Goal: Task Accomplishment & Management: Manage account settings

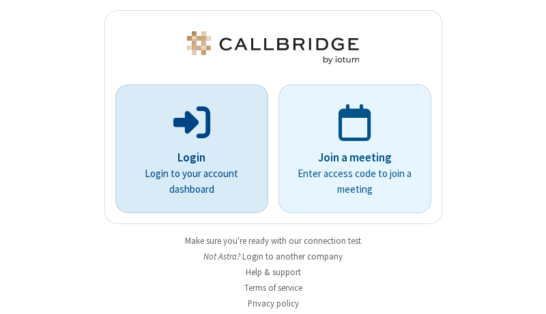
click at [186, 158] on p "Login" at bounding box center [191, 158] width 115 height 18
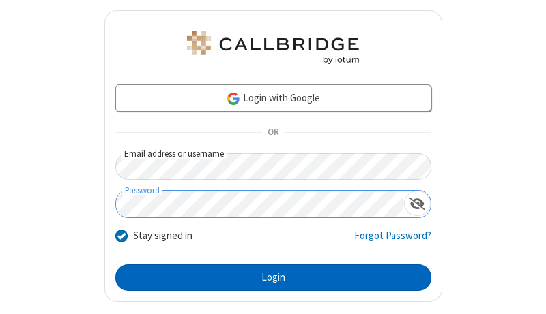
click at [267, 278] on button "Login" at bounding box center [273, 278] width 316 height 27
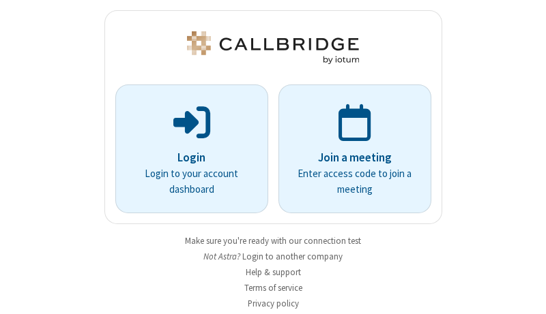
click at [267, 48] on img at bounding box center [272, 47] width 177 height 33
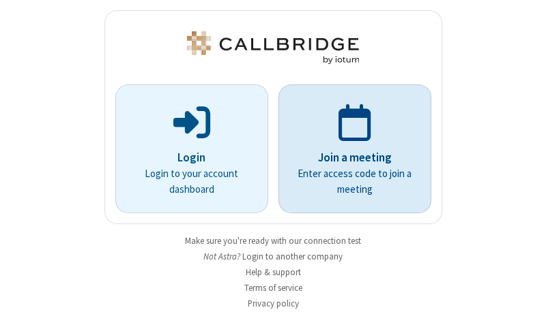
click at [349, 149] on p "Join a meeting" at bounding box center [354, 158] width 115 height 18
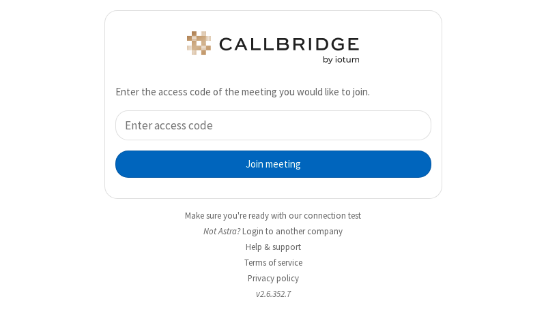
click at [267, 164] on button "Join meeting" at bounding box center [273, 164] width 316 height 27
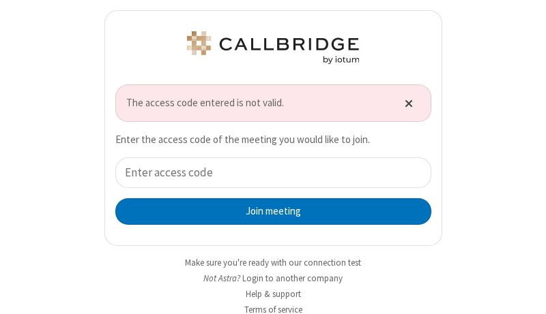
click at [404, 103] on span "Close alert" at bounding box center [408, 104] width 8 height 12
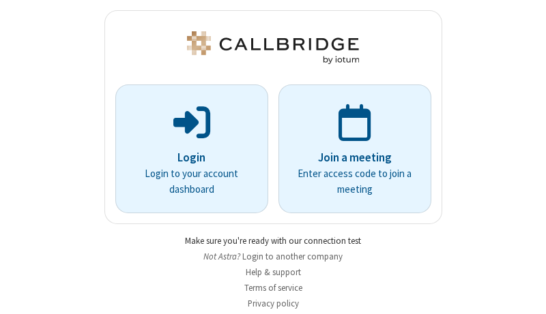
click at [267, 241] on link "Make sure you're ready with our connection test" at bounding box center [273, 241] width 176 height 12
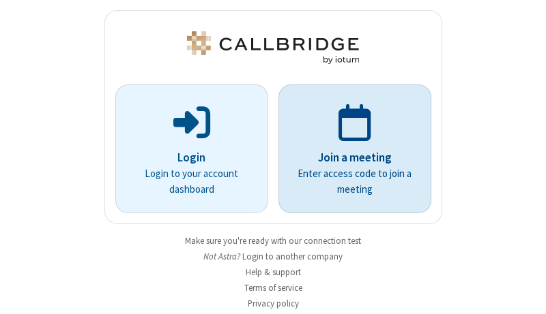
click at [349, 149] on p "Join a meeting" at bounding box center [354, 158] width 115 height 18
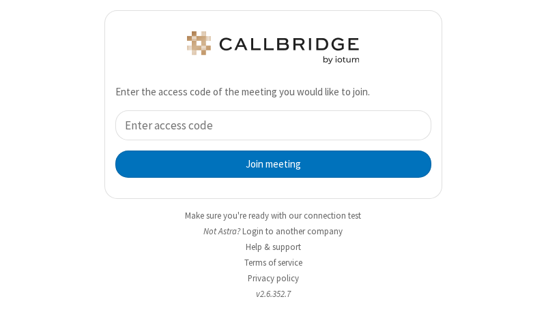
click at [267, 144] on div "Join meeting" at bounding box center [273, 144] width 316 height 68
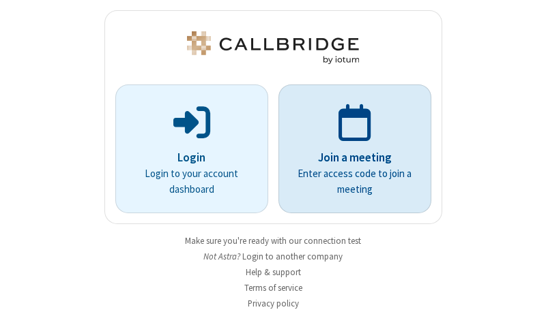
click at [349, 149] on p "Join a meeting" at bounding box center [354, 158] width 115 height 18
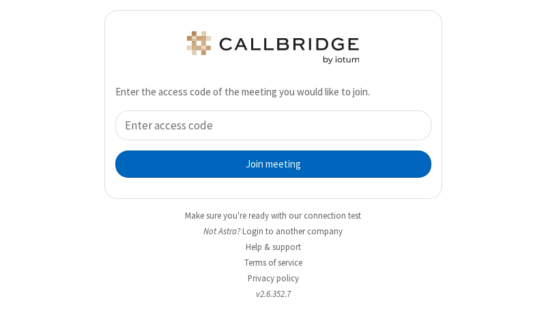
click at [267, 164] on button "Join meeting" at bounding box center [273, 164] width 316 height 27
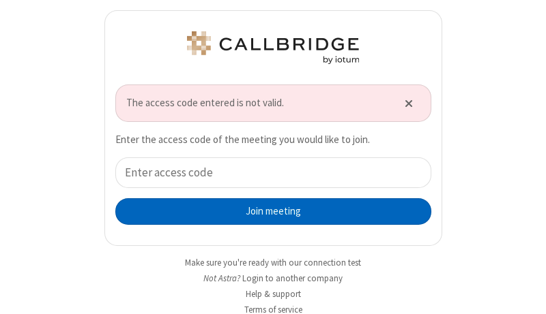
click at [267, 211] on button "Join meeting" at bounding box center [273, 211] width 316 height 27
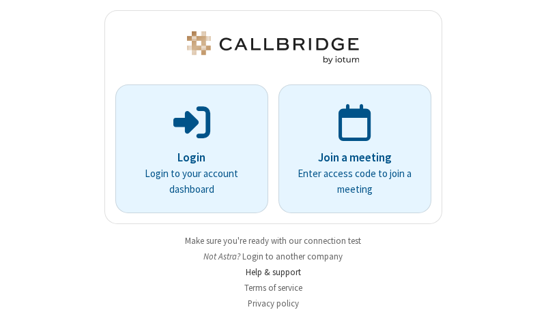
click at [267, 272] on link "Help & support" at bounding box center [273, 273] width 55 height 12
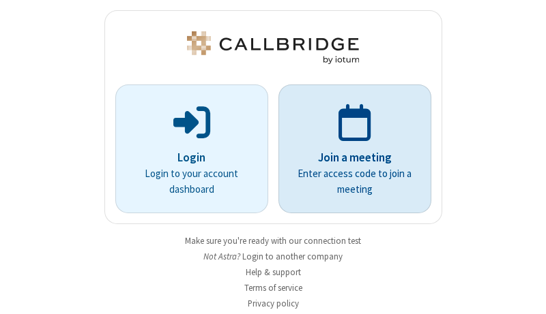
click at [349, 149] on p "Join a meeting" at bounding box center [354, 158] width 115 height 18
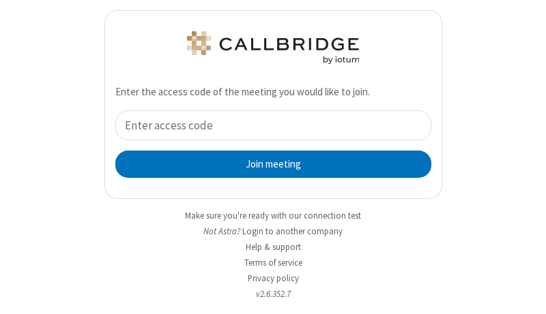
click at [267, 125] on input "tel" at bounding box center [273, 125] width 316 height 31
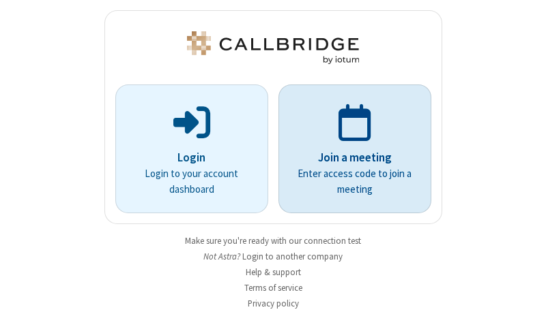
click at [349, 149] on p "Join a meeting" at bounding box center [354, 158] width 115 height 18
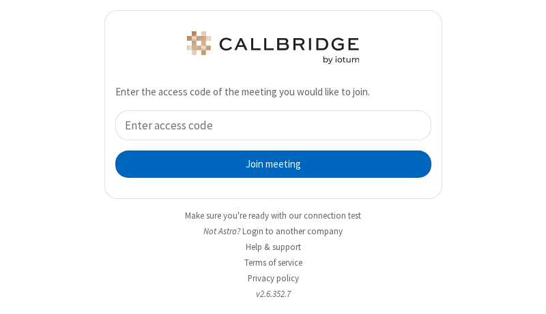
click at [267, 164] on button "Join meeting" at bounding box center [273, 164] width 316 height 27
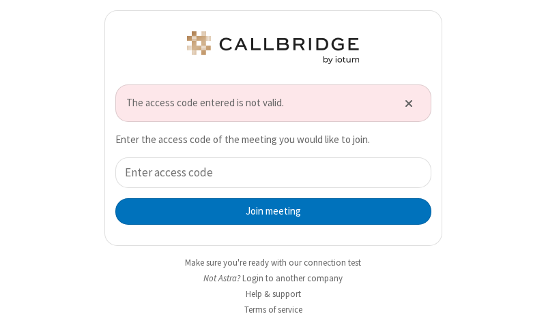
click at [267, 103] on span "The access code entered is not valid." at bounding box center [256, 103] width 261 height 16
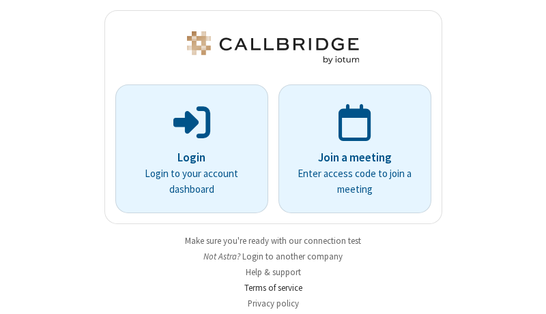
click at [267, 288] on link "Terms of service" at bounding box center [273, 288] width 58 height 12
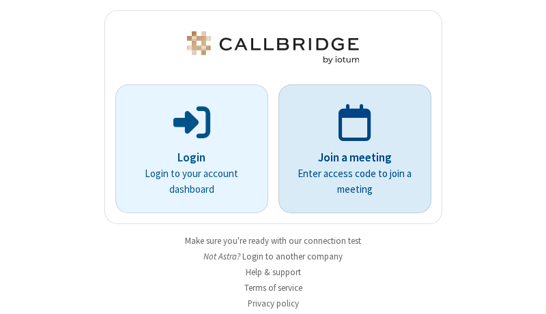
click at [349, 149] on p "Join a meeting" at bounding box center [354, 158] width 115 height 18
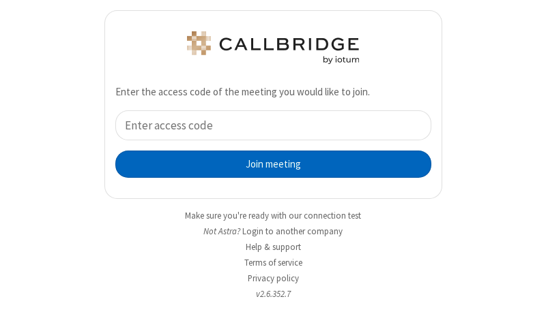
click at [267, 164] on button "Join meeting" at bounding box center [273, 164] width 316 height 27
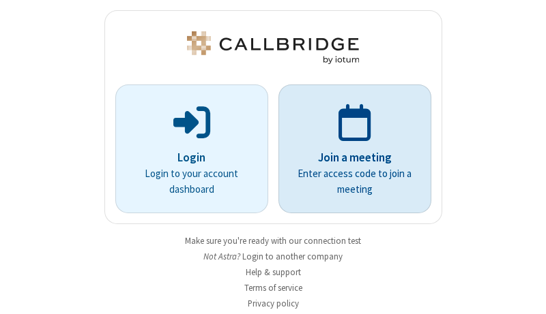
click at [349, 149] on p "Join a meeting" at bounding box center [354, 158] width 115 height 18
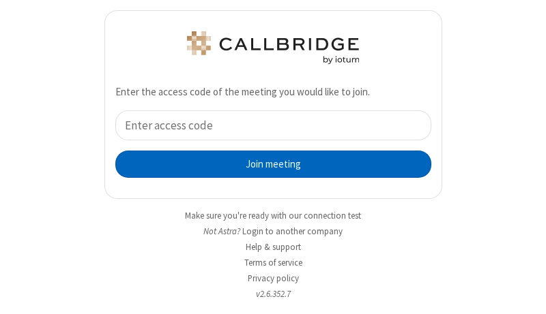
click at [267, 164] on button "Join meeting" at bounding box center [273, 164] width 316 height 27
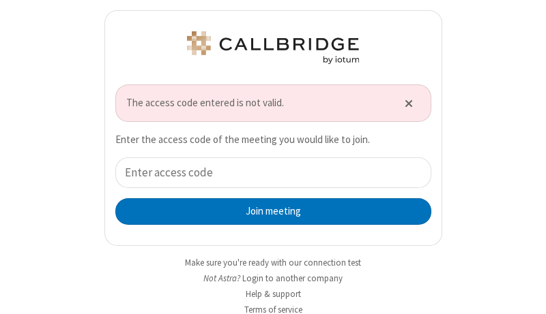
click at [267, 103] on span "The access code entered is not valid." at bounding box center [256, 103] width 261 height 16
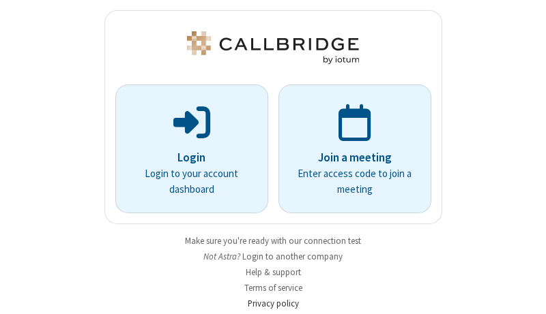
click at [267, 303] on link "Privacy policy" at bounding box center [273, 304] width 51 height 12
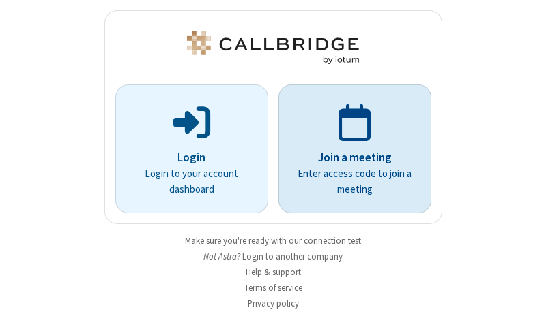
click at [349, 149] on p "Join a meeting" at bounding box center [354, 158] width 115 height 18
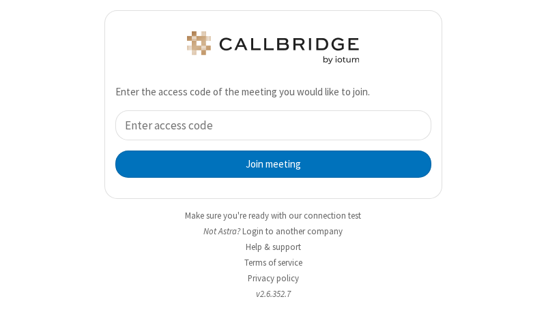
click at [267, 125] on input "tel" at bounding box center [273, 125] width 316 height 31
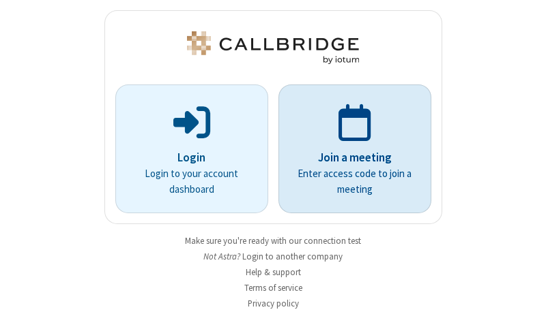
click at [349, 149] on p "Join a meeting" at bounding box center [354, 158] width 115 height 18
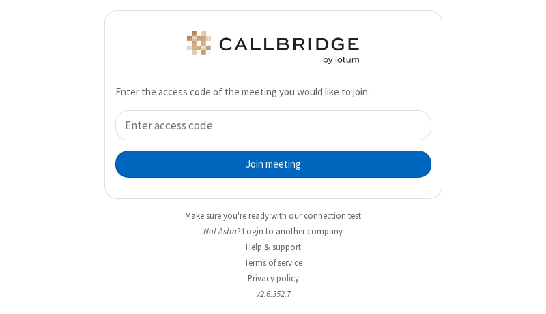
click at [267, 164] on button "Join meeting" at bounding box center [273, 164] width 316 height 27
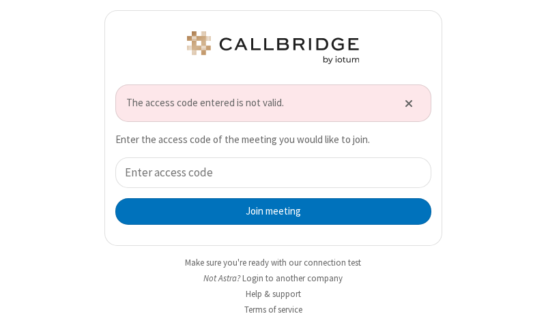
click at [251, 103] on span "The access code entered is not valid." at bounding box center [256, 103] width 261 height 16
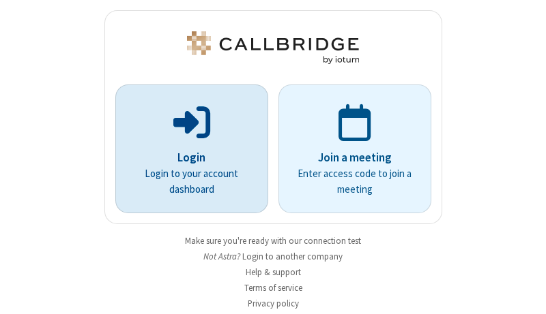
click at [186, 149] on p "Login" at bounding box center [191, 158] width 115 height 18
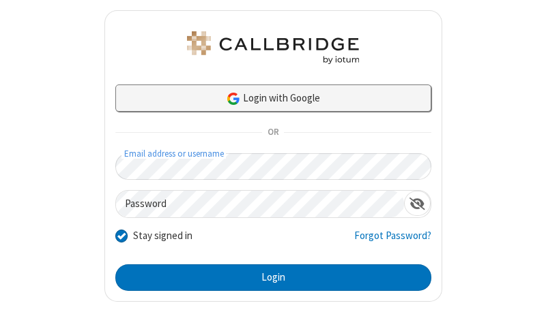
click at [267, 98] on link "Login with Google" at bounding box center [273, 98] width 316 height 27
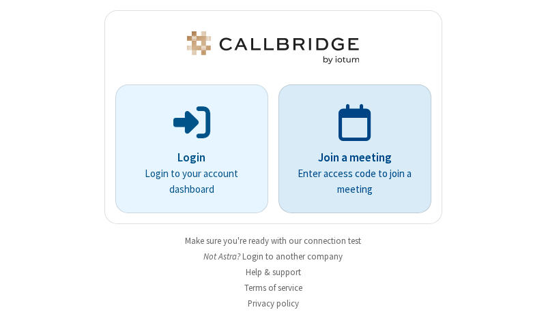
click at [349, 149] on p "Join a meeting" at bounding box center [354, 158] width 115 height 18
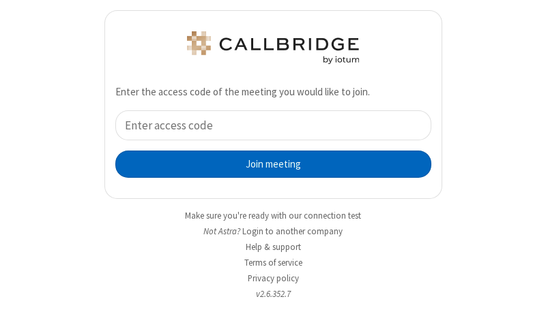
click at [267, 164] on button "Join meeting" at bounding box center [273, 164] width 316 height 27
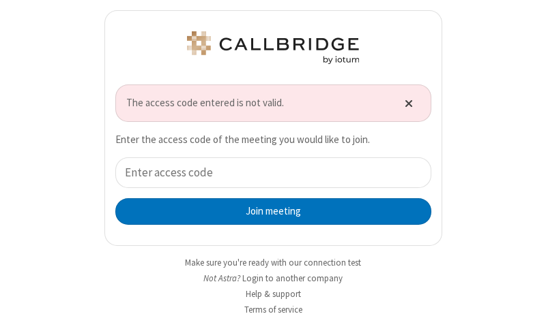
click at [404, 103] on span "Close alert" at bounding box center [408, 104] width 8 height 12
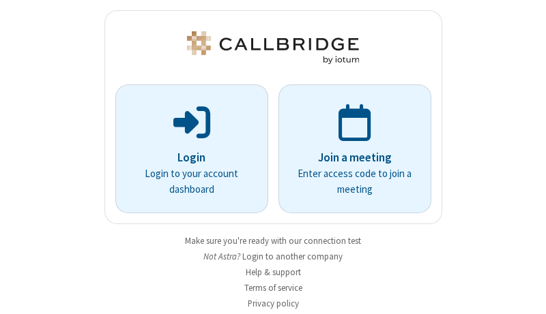
click at [289, 256] on button "Login to another company" at bounding box center [292, 256] width 100 height 13
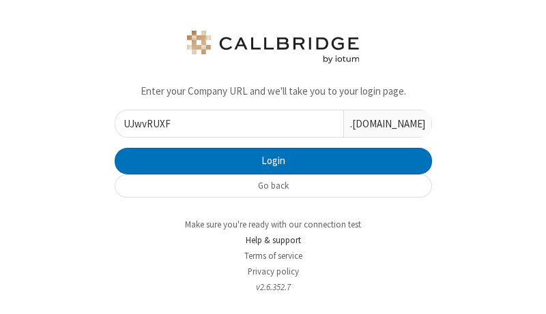
click at [267, 240] on link "Help & support" at bounding box center [273, 241] width 55 height 12
click at [224, 123] on input "UJwvRUXFBZfCMcSM" at bounding box center [229, 123] width 228 height 27
click at [224, 123] on input "UJwvRUXFBZfCMcSMQtvABRhb" at bounding box center [229, 123] width 228 height 27
click at [224, 123] on input "UJwvRUXFBZfCMcSMnnyyDdnFQtvABRhb" at bounding box center [229, 123] width 228 height 27
click at [224, 123] on input "UJwvRUXFBZfCMcSMhVwaMHfknnyyDdnFQtvABRhb" at bounding box center [229, 123] width 228 height 27
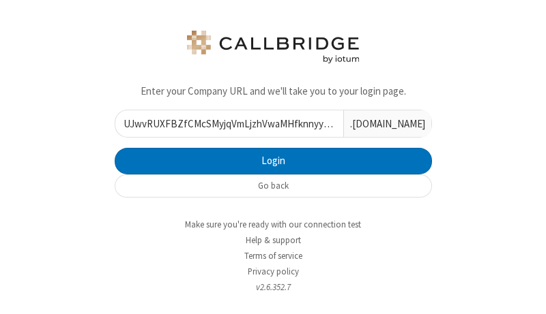
click at [224, 123] on input "UJwvRUXFBZfCMcSMyjqVmLjzhVwaMHfknnyyDdnFQtvABRhb" at bounding box center [229, 123] width 228 height 27
click at [224, 123] on input "UJwvRUXFBZfCMcSMEtoTzzViyjqVmLjzhVwaMHfknnyyDdnFQtvABRhb" at bounding box center [229, 123] width 228 height 27
click at [224, 123] on input "UJwvRUXFBZfCMcSMfDXvqPToEtoTzzViyjqVmLjzhVwaMHfknnyyDdnFQtvABRhb" at bounding box center [229, 123] width 228 height 27
type input "UJwvRUXFBZfCMcSMEIcFsMlTfDXvqPToEtoTzzViyjqVmLjzhVwaMHfknnyyDdnFQtvABRhb"
click at [224, 123] on input "UJwvRUXFBZfCMcSMEIcFsMlTfDXvqPToEtoTzzViyjqVmLjzhVwaMHfknnyyDdnFQtvABRhb" at bounding box center [229, 123] width 228 height 27
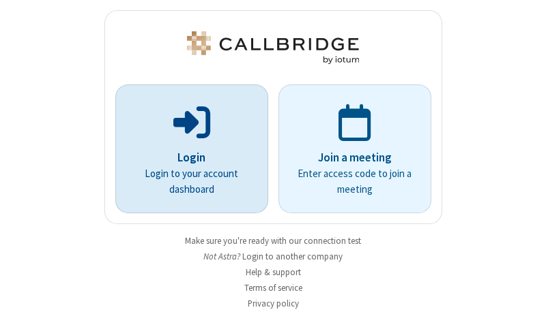
click at [186, 149] on p "Login" at bounding box center [191, 158] width 115 height 18
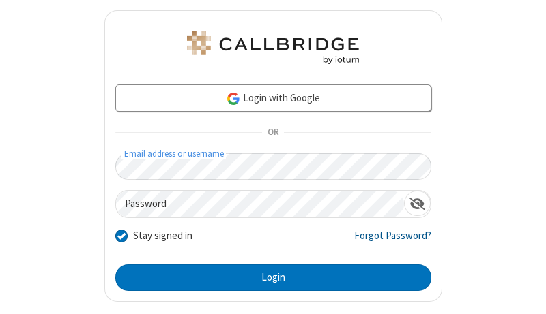
click at [384, 241] on link "Forgot Password?" at bounding box center [392, 241] width 77 height 26
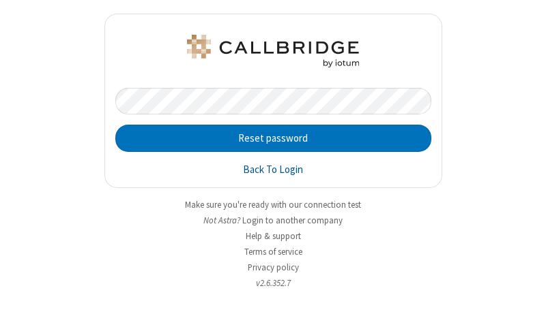
click at [273, 170] on link "Back To Login" at bounding box center [273, 170] width 60 height 16
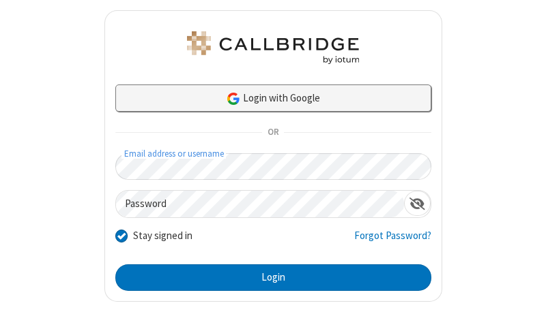
click at [267, 98] on link "Login with Google" at bounding box center [273, 98] width 316 height 27
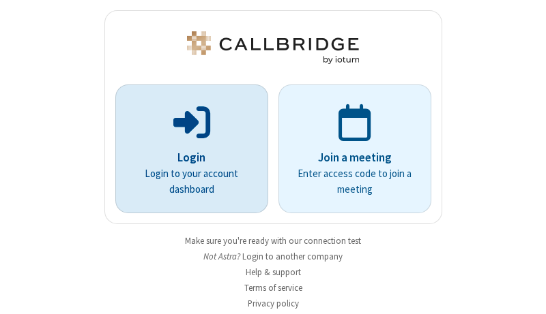
click at [186, 149] on p "Login" at bounding box center [191, 158] width 115 height 18
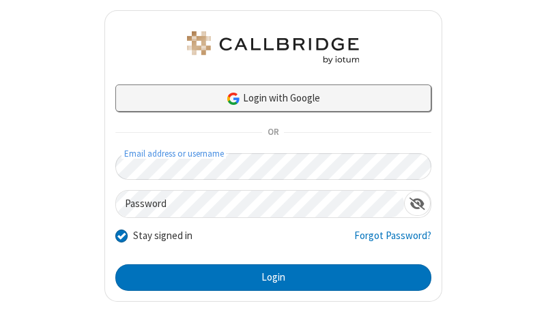
click at [267, 98] on link "Login with Google" at bounding box center [273, 98] width 316 height 27
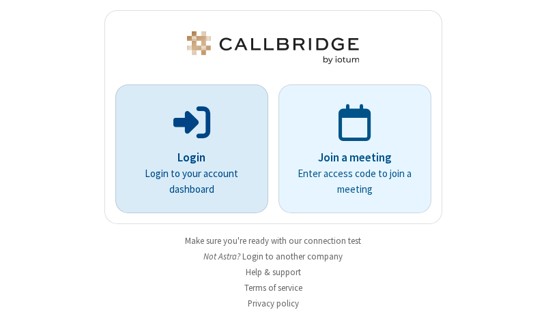
click at [186, 149] on p "Login" at bounding box center [191, 158] width 115 height 18
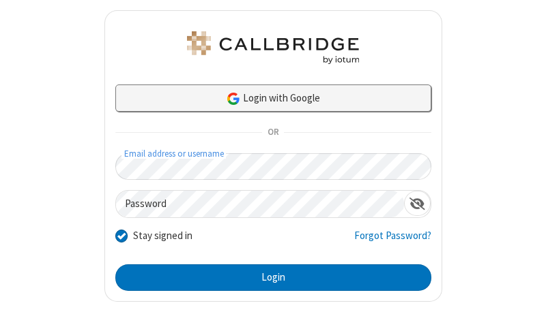
click at [267, 98] on link "Login with Google" at bounding box center [273, 98] width 316 height 27
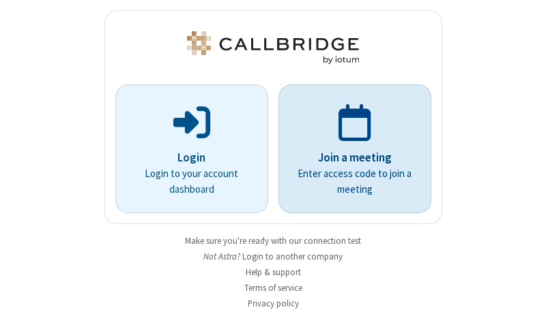
click at [349, 149] on p "Join a meeting" at bounding box center [354, 158] width 115 height 18
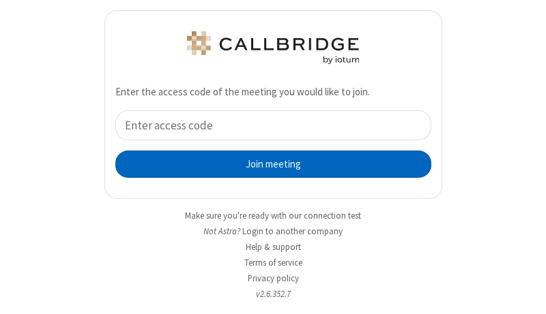
click at [267, 164] on button "Join meeting" at bounding box center [273, 164] width 316 height 27
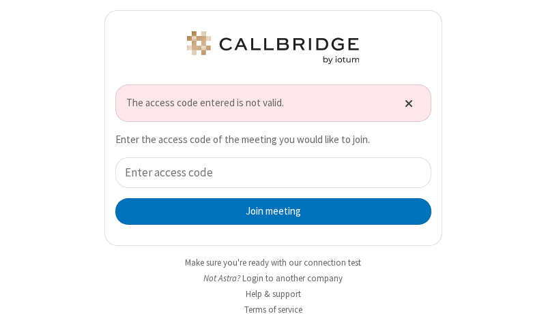
click at [404, 103] on span "Close alert" at bounding box center [408, 104] width 8 height 12
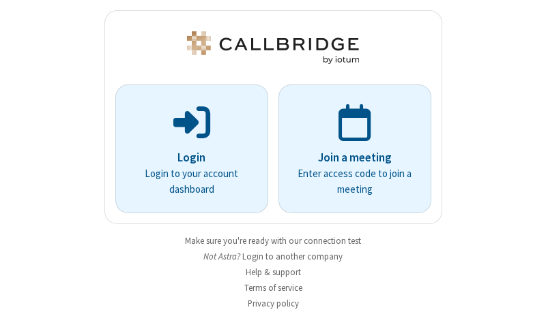
click at [289, 256] on button "Login to another company" at bounding box center [292, 256] width 100 height 13
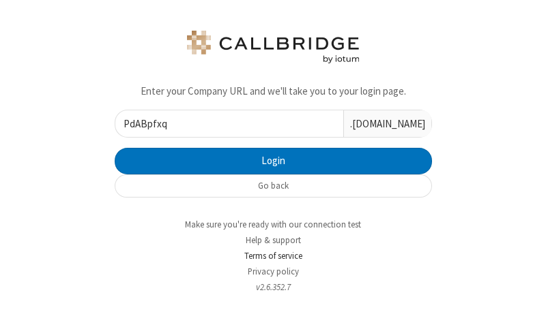
click at [267, 256] on link "Terms of service" at bounding box center [273, 256] width 58 height 12
click at [224, 123] on input "PdABpfxqSMYIuMpH" at bounding box center [229, 123] width 228 height 27
click at [224, 123] on input "PdABpfxqSMYIuMpHdZWFjlsw" at bounding box center [229, 123] width 228 height 27
click at [224, 123] on input "PdABpfxqSMYIuMpHdMhSgmkDjZWFjlsw" at bounding box center [229, 123] width 228 height 27
click at [224, 123] on input "PdABpfxqSMYIuMpHdaWoiSVGZMhSgmkDjZWFjlsw" at bounding box center [229, 123] width 228 height 27
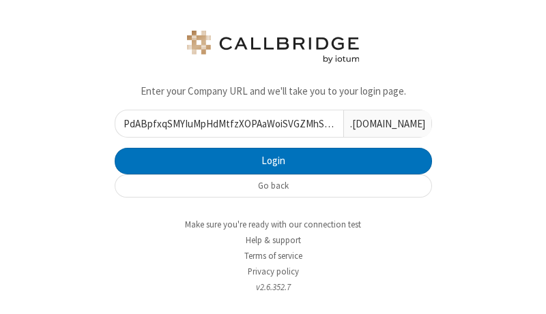
click at [224, 123] on input "PdABpfxqSMYIuMpHdMtfzXOPAaWoiSVGZMhSgmkDjZWFjlsw" at bounding box center [229, 123] width 228 height 27
click at [224, 123] on input "PdABpfxqSMYIuMpHdMRYErdixMtfzXOPAaWoiSVGZMhSgmkDjZWFjlsw" at bounding box center [229, 123] width 228 height 27
click at [224, 123] on input "PdABpfxqSMYIuMpHdgMQyxCaQMRYErdixMtfzXOPAaWoiSVGZMhSgmkDjZWFjlsw" at bounding box center [229, 123] width 228 height 27
type input "PdABpfxqSMYIuMpHdUPHQGbyOgMQyxCaQMRYErdixMtfzXOPAaWoiSVGZMhSgmkDjZWFjlsw"
click at [224, 123] on input "PdABpfxqSMYIuMpHdUPHQGbyOgMQyxCaQMRYErdixMtfzXOPAaWoiSVGZMhSgmkDjZWFjlsw" at bounding box center [229, 123] width 228 height 27
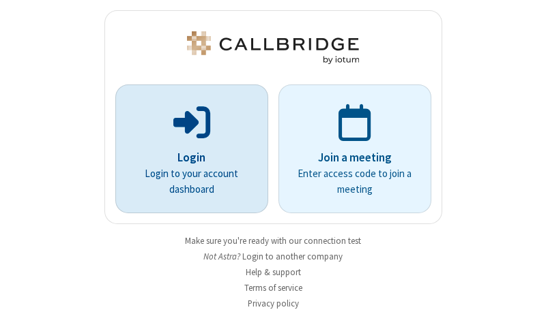
click at [186, 149] on p "Login" at bounding box center [191, 158] width 115 height 18
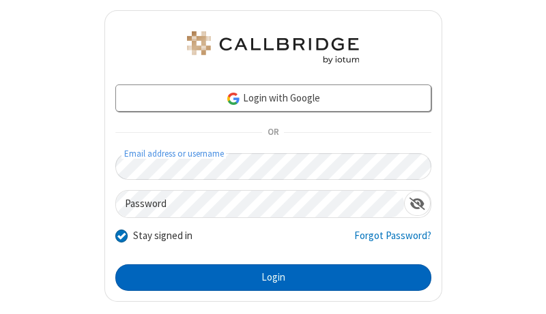
click at [267, 277] on button "Login" at bounding box center [273, 278] width 316 height 27
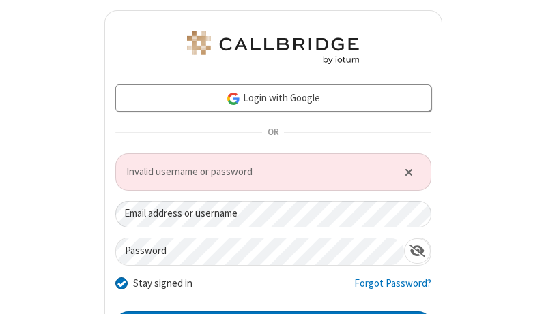
click at [384, 288] on link "Forgot Password?" at bounding box center [392, 289] width 77 height 26
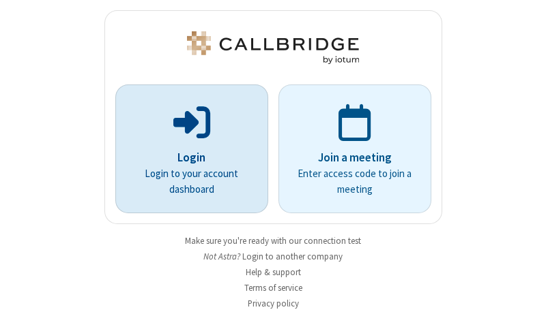
click at [186, 149] on p "Login" at bounding box center [191, 158] width 115 height 18
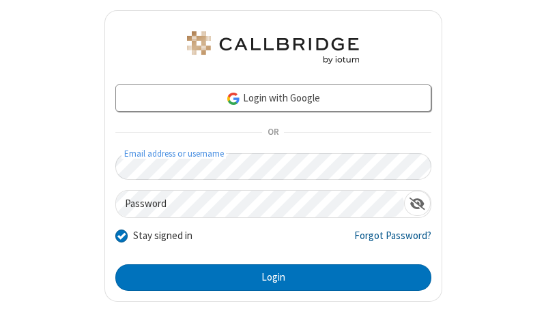
click at [384, 241] on link "Forgot Password?" at bounding box center [392, 241] width 77 height 26
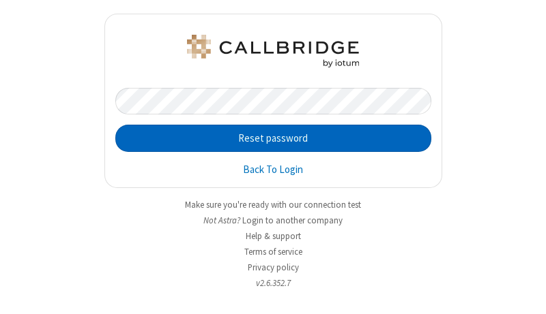
click at [273, 138] on button "Reset password" at bounding box center [273, 138] width 316 height 27
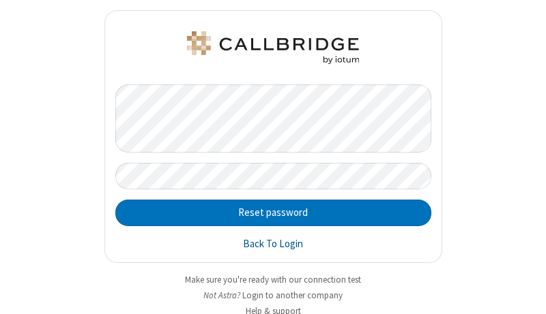
click at [267, 244] on link "Back To Login" at bounding box center [273, 245] width 60 height 16
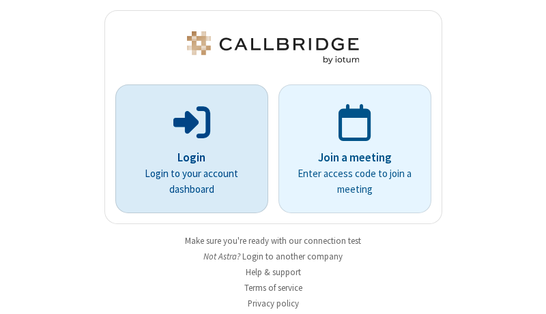
click at [186, 149] on p "Login" at bounding box center [191, 158] width 115 height 18
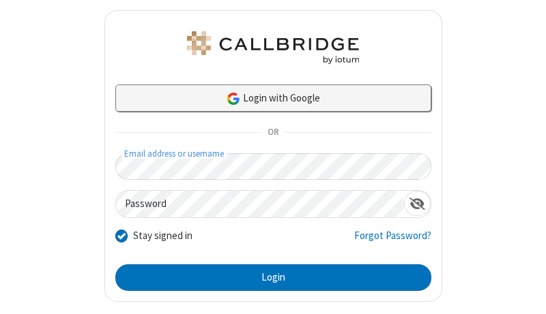
click at [267, 98] on link "Login with Google" at bounding box center [273, 98] width 316 height 27
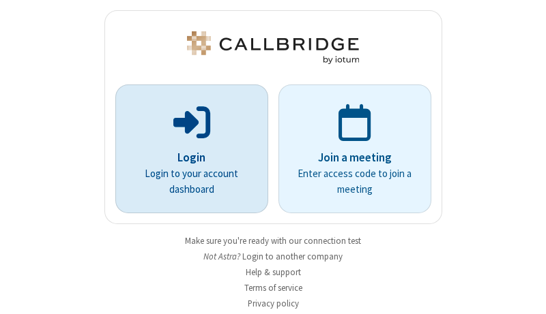
click at [186, 149] on p "Login" at bounding box center [191, 158] width 115 height 18
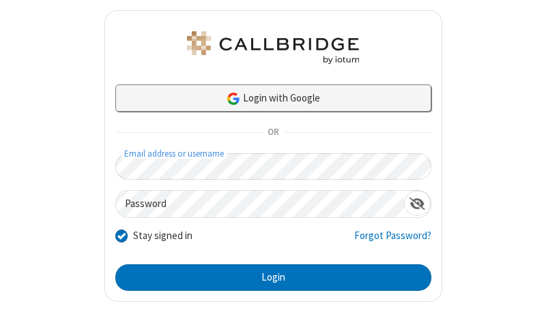
click at [267, 98] on link "Login with Google" at bounding box center [273, 98] width 316 height 27
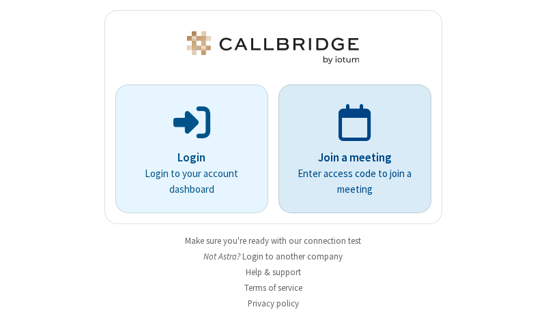
click at [349, 149] on p "Join a meeting" at bounding box center [354, 158] width 115 height 18
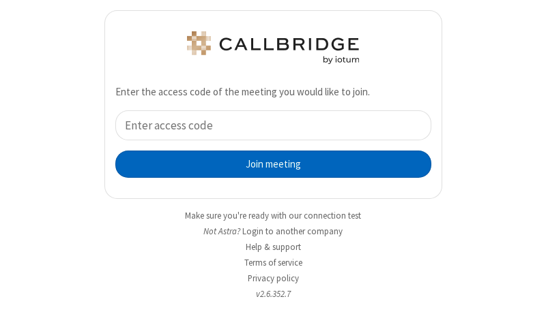
click at [267, 164] on button "Join meeting" at bounding box center [273, 164] width 316 height 27
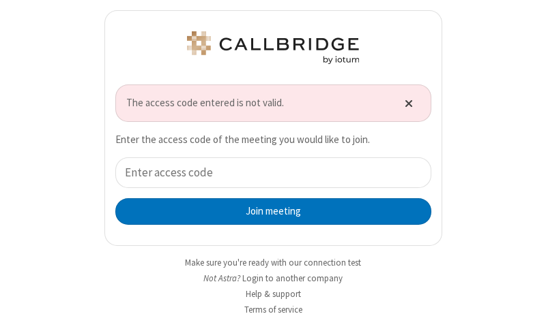
click at [400, 100] on button "Close alert" at bounding box center [408, 103] width 23 height 20
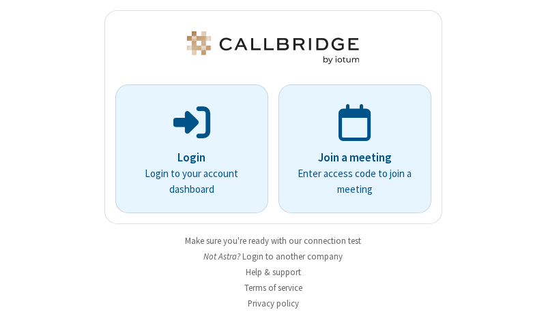
click at [289, 256] on button "Login to another company" at bounding box center [292, 256] width 100 height 13
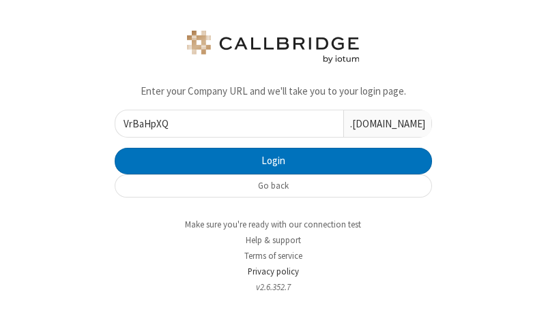
click at [267, 271] on link "Privacy policy" at bounding box center [273, 272] width 51 height 12
click at [224, 123] on input "VrBaHpXQSOijTcDK" at bounding box center [229, 123] width 228 height 27
click at [224, 123] on input "VrBaHpXQSOijTcDKDZWgdbae" at bounding box center [229, 123] width 228 height 27
click at [224, 123] on input "VrBaHpXQSOijTcDKDZEQQlyMRRWgdbae" at bounding box center [229, 123] width 228 height 27
click at [224, 123] on input "VrBaHpXQSOijTcDKDZvbwDeIMBEQQlyMRRWgdbae" at bounding box center [229, 123] width 228 height 27
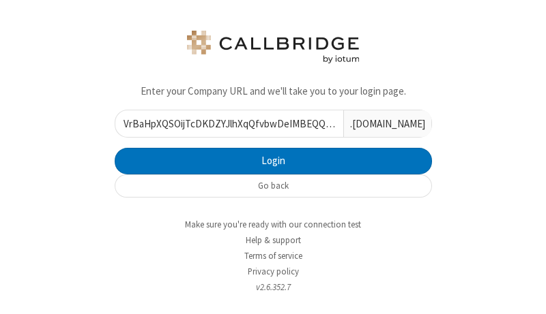
click at [224, 123] on input "VrBaHpXQSOijTcDKDZYJlhXqQfvbwDeIMBEQQlyMRRWgdbae" at bounding box center [229, 123] width 228 height 27
click at [224, 123] on input "VrBaHpXQSOijTcDKDZcFoqbHpRYJlhXqQfvbwDeIMBEQQlyMRRWgdbae" at bounding box center [229, 123] width 228 height 27
click at [224, 123] on input "VrBaHpXQSOijTcDKDZCoFMhjFZcFoqbHpRYJlhXqQfvbwDeIMBEQQlyMRRWgdbae" at bounding box center [229, 123] width 228 height 27
type input "VrBaHpXQSOijTcDKDZqBXbfIHACoFMhjFZcFoqbHpRYJlhXqQfvbwDeIMBEQQlyMRRWgdbae"
click at [224, 123] on input "VrBaHpXQSOijTcDKDZqBXbfIHACoFMhjFZcFoqbHpRYJlhXqQfvbwDeIMBEQQlyMRRWgdbae" at bounding box center [229, 123] width 228 height 27
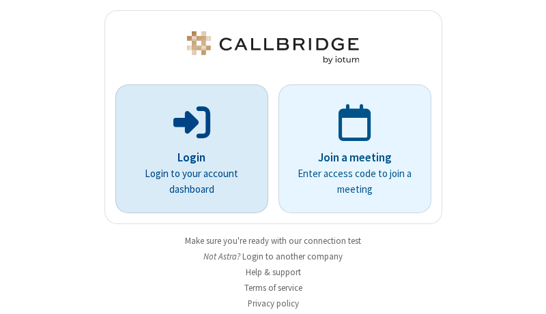
click at [186, 149] on p "Login" at bounding box center [191, 158] width 115 height 18
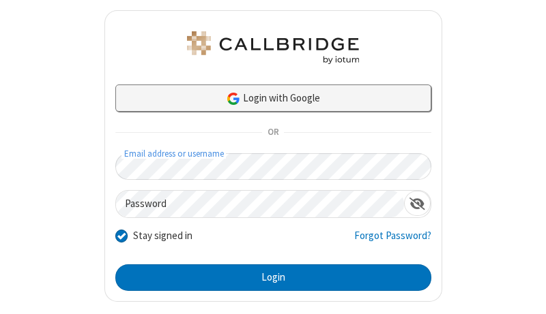
click at [267, 108] on link "Login with Google" at bounding box center [273, 98] width 316 height 27
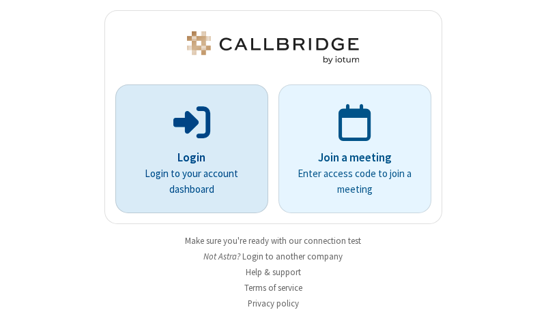
click at [186, 149] on p "Login" at bounding box center [191, 158] width 115 height 18
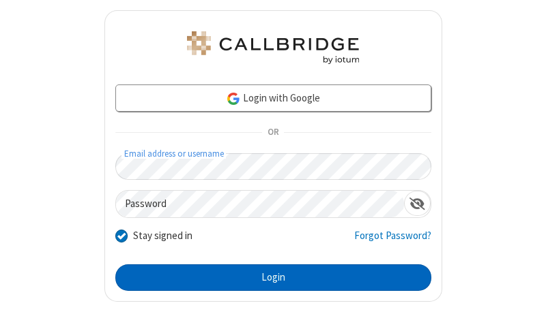
click at [267, 277] on button "Login" at bounding box center [273, 278] width 316 height 27
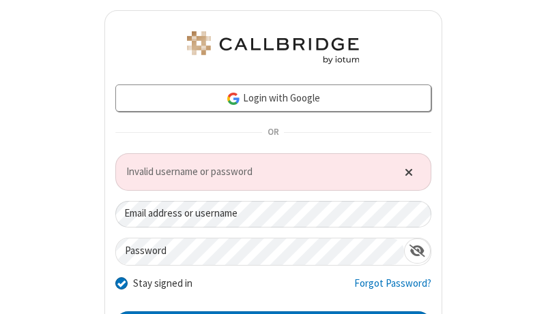
click at [404, 171] on span "Close alert" at bounding box center [408, 172] width 8 height 12
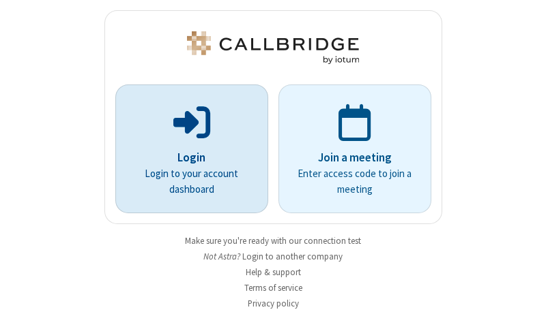
click at [186, 149] on p "Login" at bounding box center [191, 158] width 115 height 18
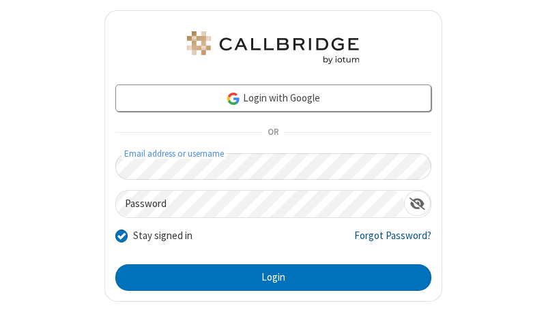
click at [384, 241] on link "Forgot Password?" at bounding box center [392, 241] width 77 height 26
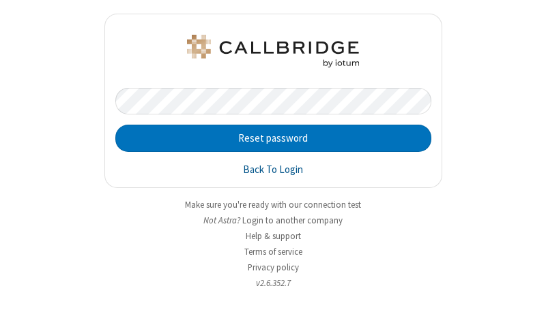
click at [273, 170] on link "Back To Login" at bounding box center [273, 170] width 60 height 16
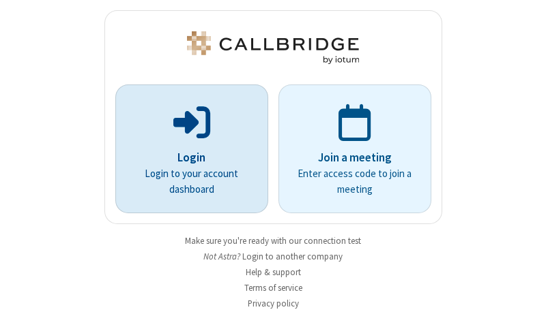
click at [186, 149] on p "Login" at bounding box center [191, 158] width 115 height 18
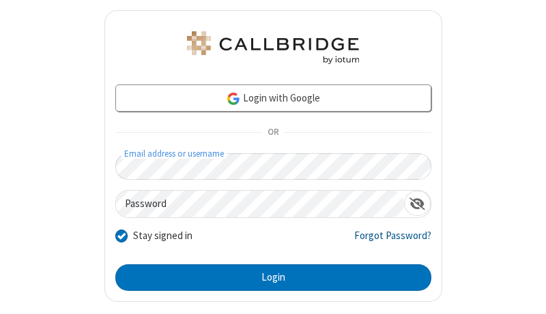
click at [384, 241] on link "Forgot Password?" at bounding box center [392, 241] width 77 height 26
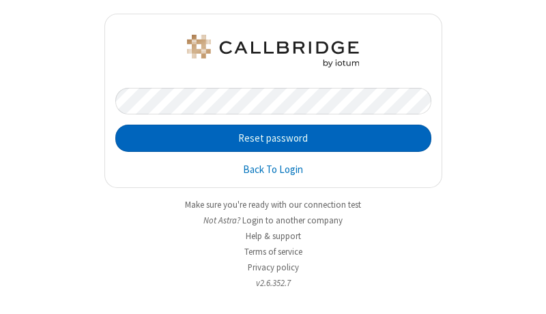
click at [273, 138] on button "Reset password" at bounding box center [273, 138] width 316 height 27
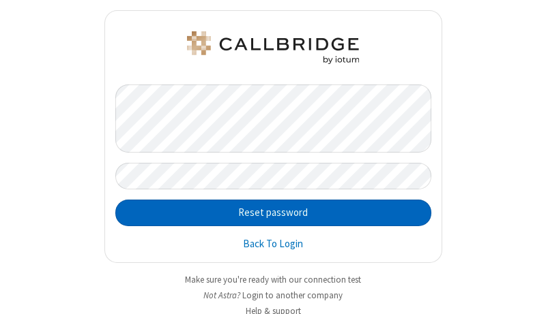
click at [267, 213] on button "Reset password" at bounding box center [273, 213] width 316 height 27
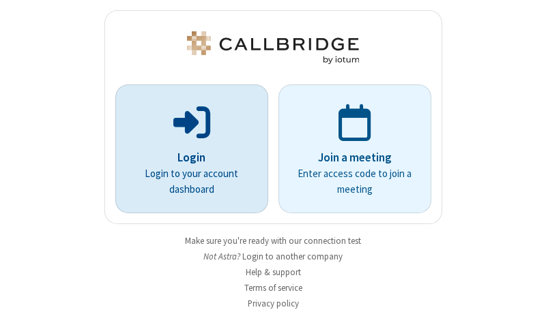
click at [186, 149] on p "Login" at bounding box center [191, 158] width 115 height 18
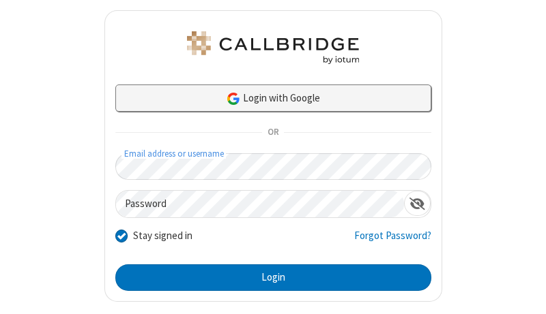
click at [267, 98] on link "Login with Google" at bounding box center [273, 98] width 316 height 27
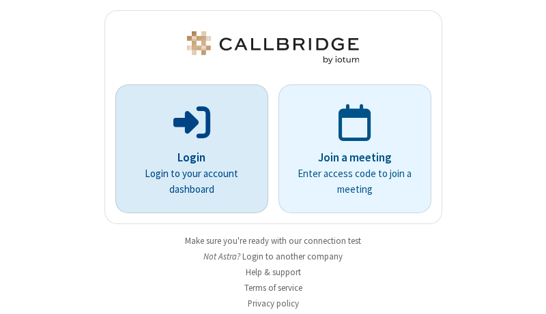
click at [186, 149] on p "Login" at bounding box center [191, 158] width 115 height 18
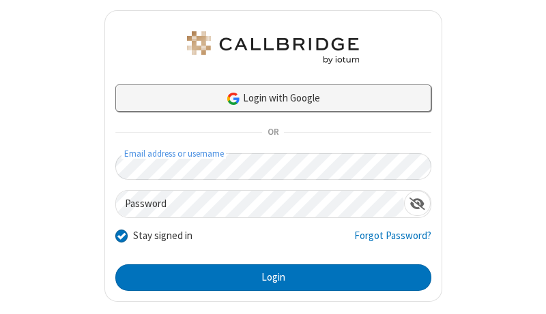
click at [267, 98] on link "Login with Google" at bounding box center [273, 98] width 316 height 27
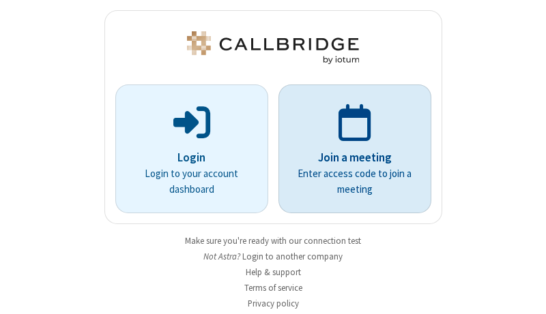
click at [349, 149] on p "Join a meeting" at bounding box center [354, 158] width 115 height 18
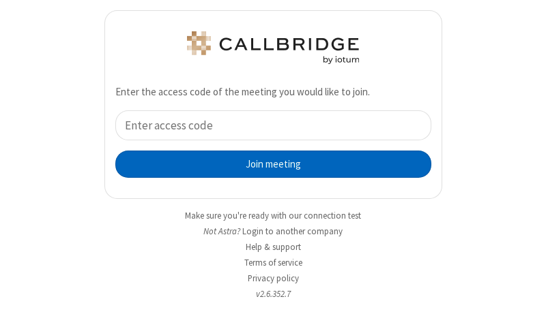
click at [267, 164] on button "Join meeting" at bounding box center [273, 164] width 316 height 27
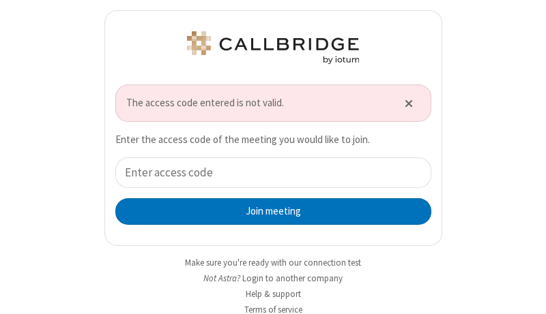
click at [267, 191] on div "Join meeting" at bounding box center [273, 192] width 316 height 68
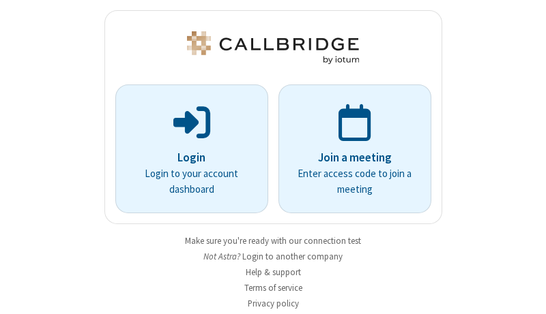
click at [289, 256] on button "Login to another company" at bounding box center [292, 256] width 100 height 13
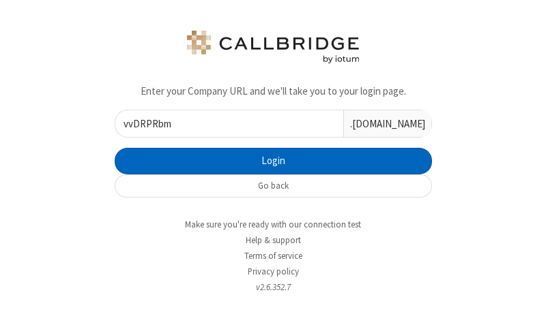
click at [267, 161] on button "Login" at bounding box center [273, 161] width 317 height 27
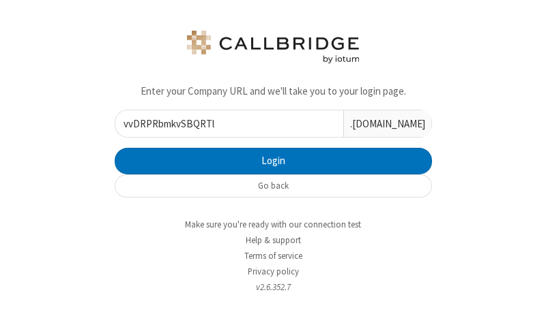
click at [224, 123] on input "vvDRPRbmkvSBQRTl" at bounding box center [229, 123] width 228 height 27
click at [224, 123] on input "vvDRPRbmkvSBQRTlctZsShxl" at bounding box center [229, 123] width 228 height 27
click at [224, 123] on input "vvDRPRbmkvSBQRTlcIacKyDQAtZsShxl" at bounding box center [229, 123] width 228 height 27
click at [224, 123] on input "vvDRPRbmkvSBQRTlcWNSJWRvyIacKyDQAtZsShxl" at bounding box center [229, 123] width 228 height 27
click at [224, 123] on input "vvDRPRbmkvSBQRTlcCymQFHhGWNSJWRvyIacKyDQAtZsShxl" at bounding box center [229, 123] width 228 height 27
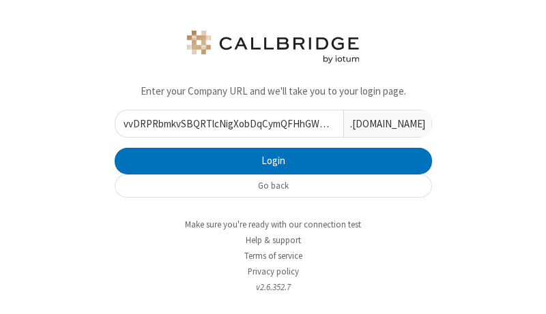
click at [224, 123] on input "vvDRPRbmkvSBQRTlcNigXobDqCymQFHhGWNSJWRvyIacKyDQAtZsShxl" at bounding box center [229, 123] width 228 height 27
click at [224, 123] on input "vvDRPRbmkvSBQRTlcftlUajwMNigXobDqCymQFHhGWNSJWRvyIacKyDQAtZsShxl" at bounding box center [229, 123] width 228 height 27
type input "vvDRPRbmkvSBQRTlcvysJiheiftlUajwMNigXobDqCymQFHhGWNSJWRvyIacKyDQAtZsShxl"
click at [224, 123] on input "vvDRPRbmkvSBQRTlcvysJiheiftlUajwMNigXobDqCymQFHhGWNSJWRvyIacKyDQAtZsShxl" at bounding box center [229, 123] width 228 height 27
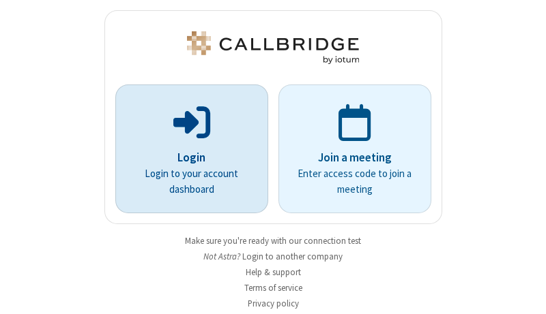
click at [186, 149] on p "Login" at bounding box center [191, 158] width 115 height 18
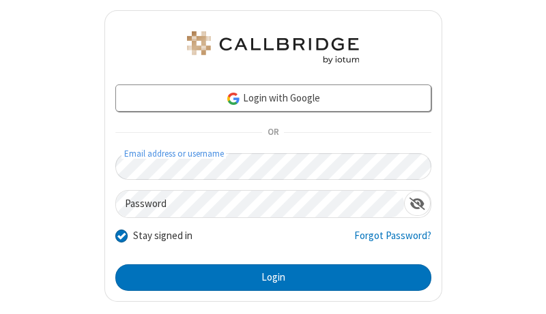
click at [267, 132] on span "OR" at bounding box center [273, 132] width 22 height 19
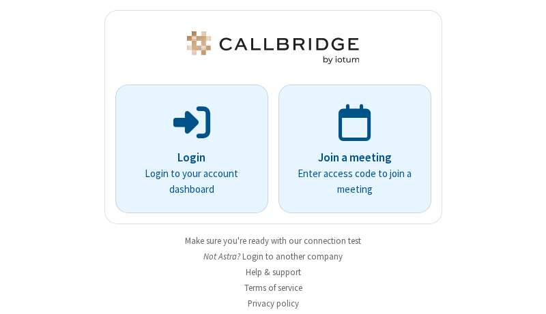
click at [186, 149] on p "Login" at bounding box center [191, 158] width 115 height 18
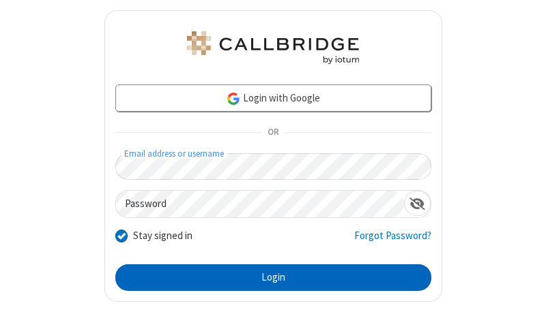
click at [267, 277] on button "Login" at bounding box center [273, 278] width 316 height 27
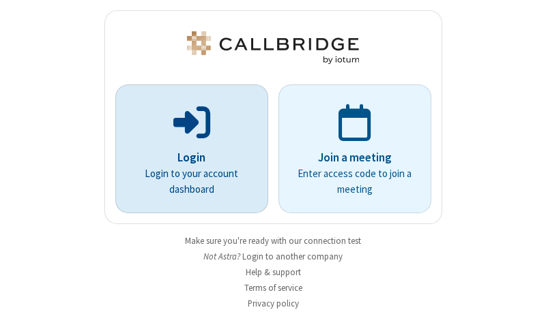
click at [186, 149] on p "Login" at bounding box center [191, 158] width 115 height 18
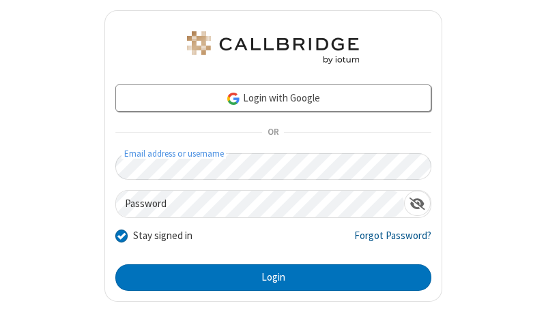
click at [384, 241] on link "Forgot Password?" at bounding box center [392, 241] width 77 height 26
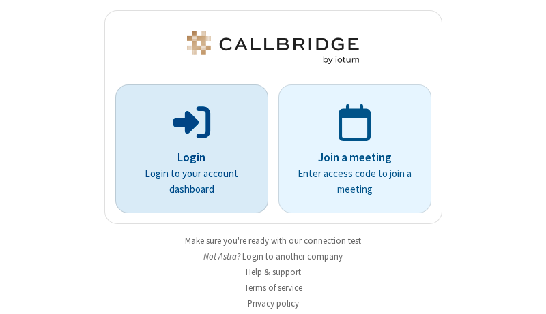
click at [186, 149] on p "Login" at bounding box center [191, 158] width 115 height 18
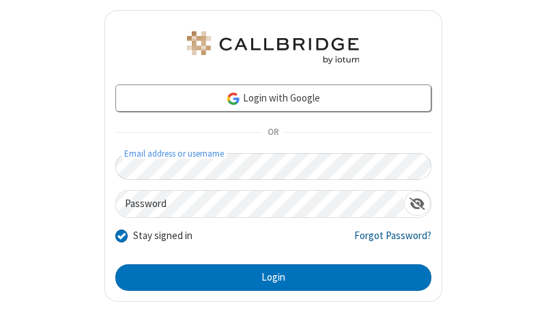
click at [384, 241] on link "Forgot Password?" at bounding box center [392, 241] width 77 height 26
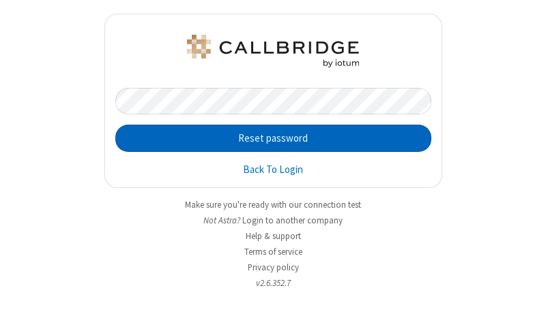
click at [273, 138] on button "Reset password" at bounding box center [273, 138] width 316 height 27
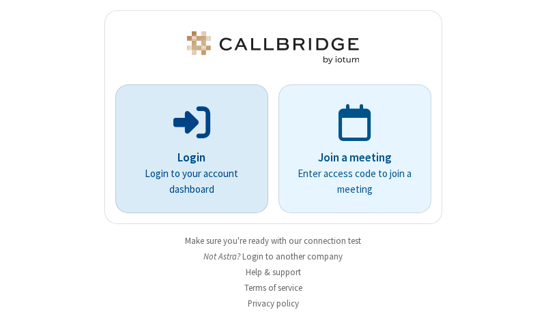
click at [186, 149] on p "Login" at bounding box center [191, 158] width 115 height 18
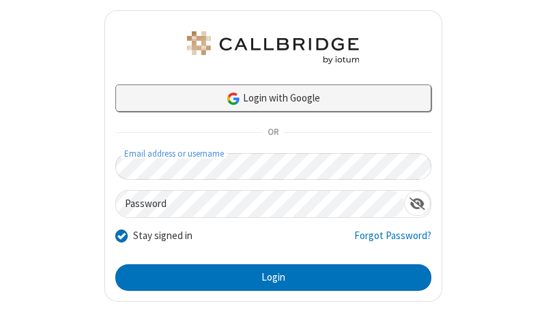
click at [267, 98] on link "Login with Google" at bounding box center [273, 98] width 316 height 27
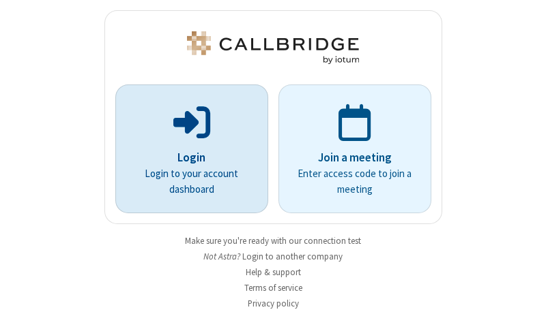
click at [186, 149] on p "Login" at bounding box center [191, 158] width 115 height 18
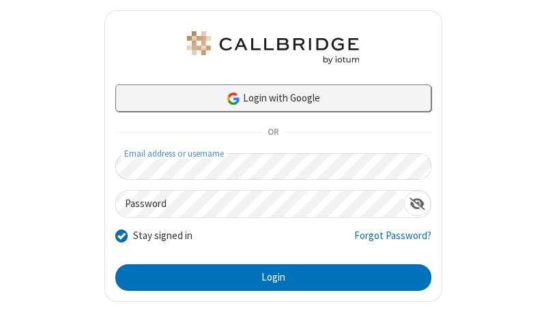
click at [267, 98] on link "Login with Google" at bounding box center [273, 98] width 316 height 27
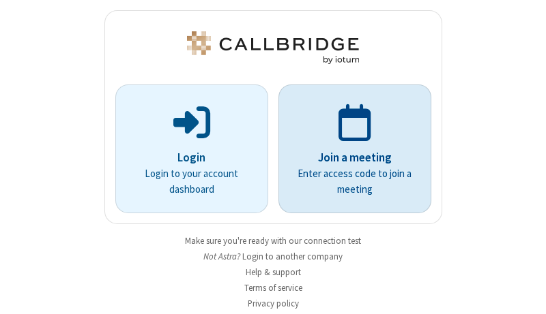
click at [349, 149] on p "Join a meeting" at bounding box center [354, 158] width 115 height 18
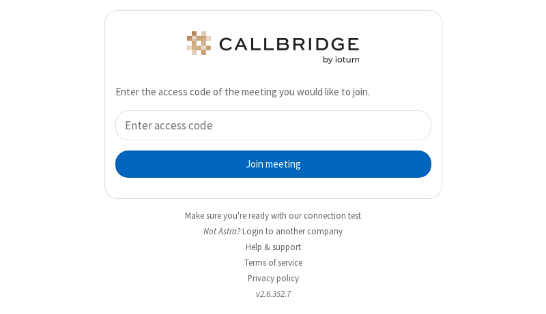
click at [267, 164] on button "Join meeting" at bounding box center [273, 164] width 316 height 27
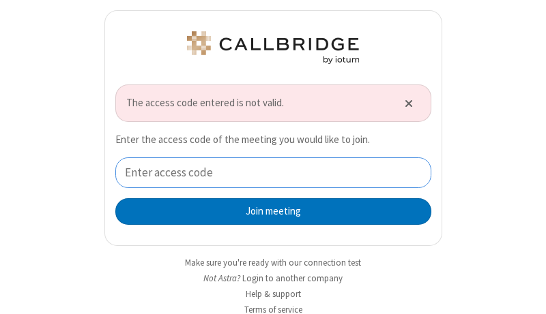
click at [267, 173] on input "tel" at bounding box center [273, 173] width 316 height 31
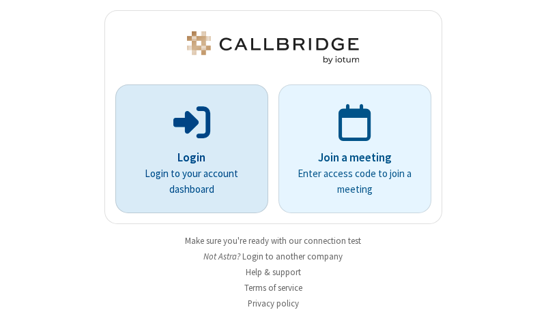
click at [186, 149] on p "Login" at bounding box center [191, 158] width 115 height 18
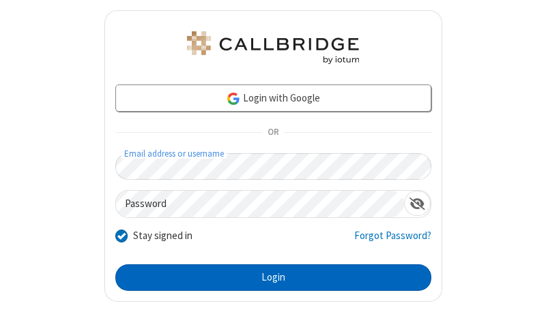
click at [267, 277] on button "Login" at bounding box center [273, 278] width 316 height 27
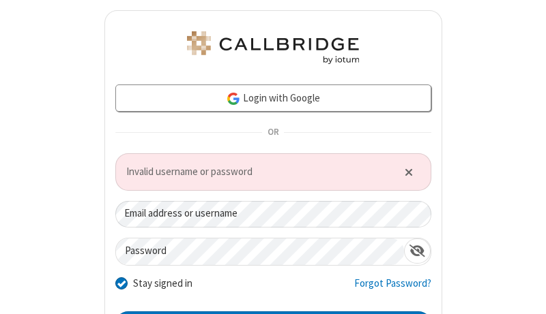
click at [267, 171] on span "Invalid username or password" at bounding box center [256, 172] width 261 height 16
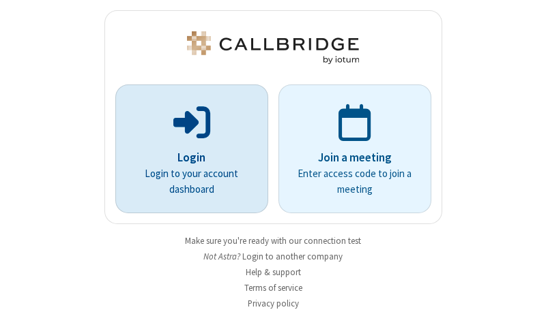
click at [186, 149] on p "Login" at bounding box center [191, 158] width 115 height 18
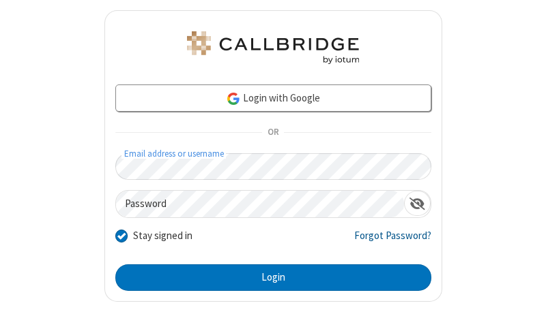
click at [384, 241] on link "Forgot Password?" at bounding box center [392, 241] width 77 height 26
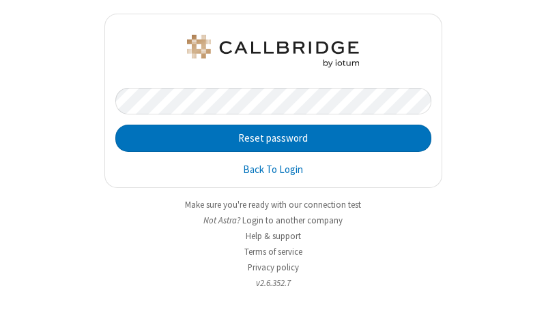
click at [273, 138] on button "Reset password" at bounding box center [273, 138] width 316 height 27
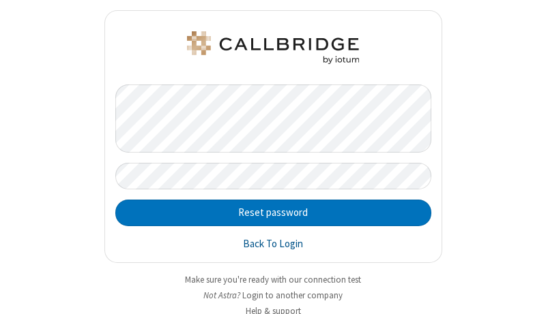
click at [267, 244] on link "Back To Login" at bounding box center [273, 245] width 60 height 16
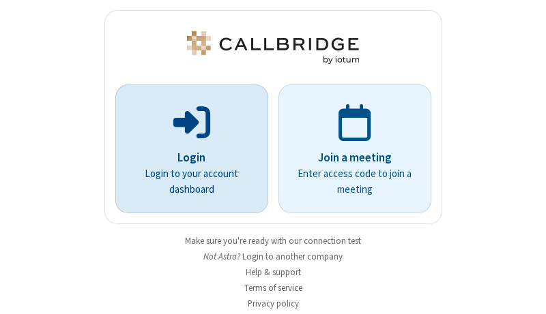
click at [186, 149] on p "Login" at bounding box center [191, 158] width 115 height 18
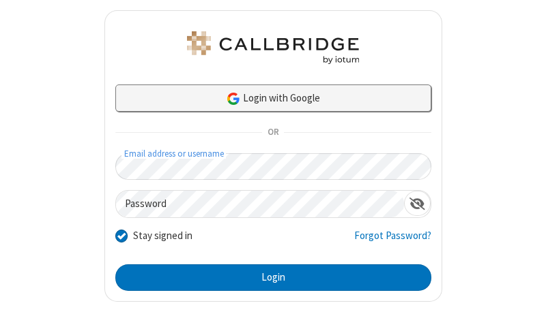
click at [267, 98] on link "Login with Google" at bounding box center [273, 98] width 316 height 27
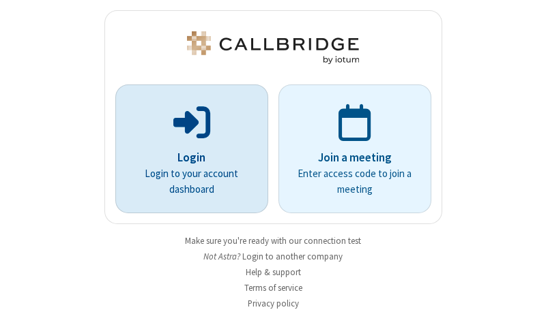
click at [186, 149] on p "Login" at bounding box center [191, 158] width 115 height 18
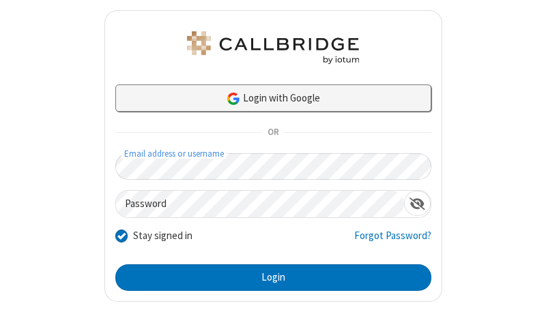
click at [267, 98] on link "Login with Google" at bounding box center [273, 98] width 316 height 27
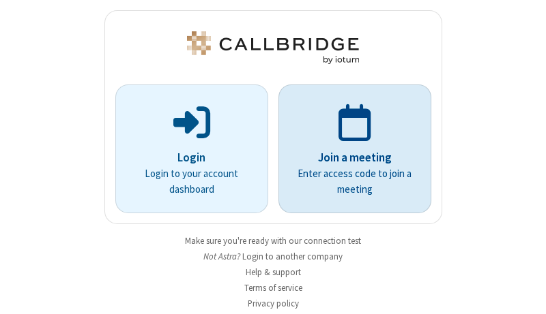
click at [349, 149] on p "Join a meeting" at bounding box center [354, 158] width 115 height 18
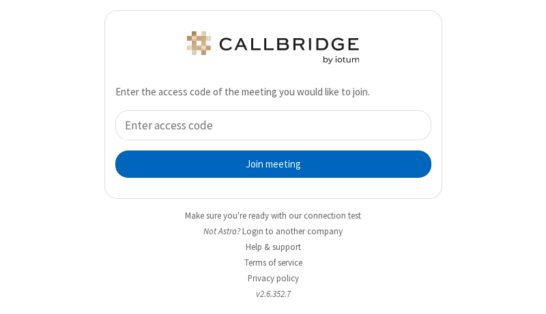
click at [267, 164] on button "Join meeting" at bounding box center [273, 164] width 316 height 27
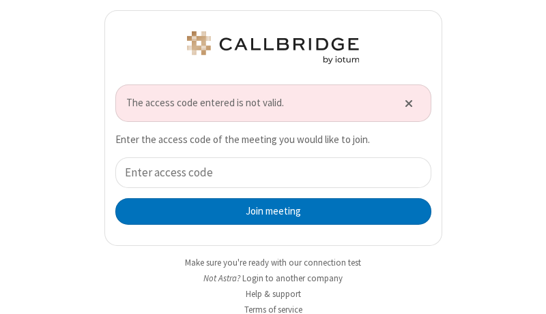
click at [267, 211] on button "Join meeting" at bounding box center [273, 211] width 316 height 27
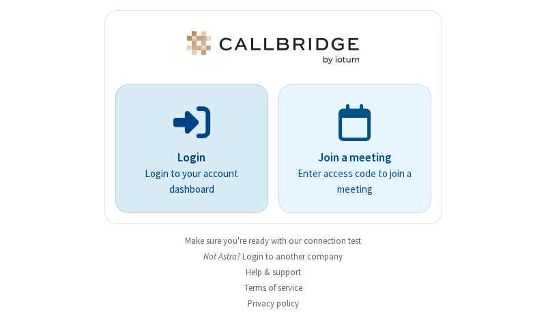
click at [186, 149] on p "Login" at bounding box center [191, 158] width 115 height 18
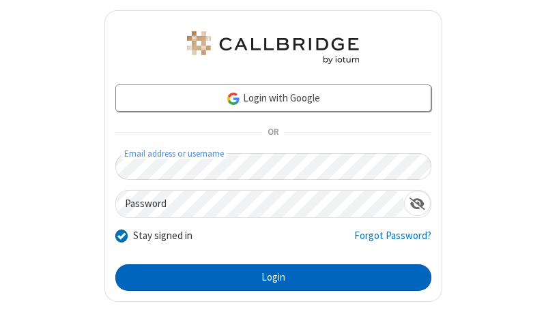
click at [267, 277] on button "Login" at bounding box center [273, 278] width 316 height 27
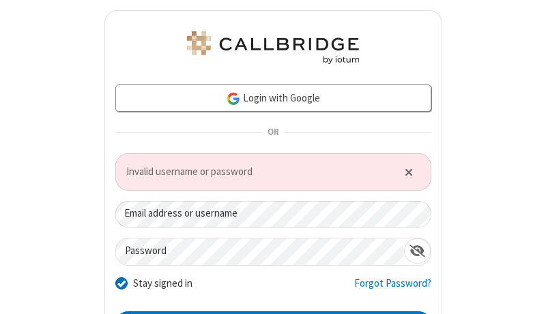
click at [267, 171] on span "Invalid username or password" at bounding box center [256, 172] width 261 height 16
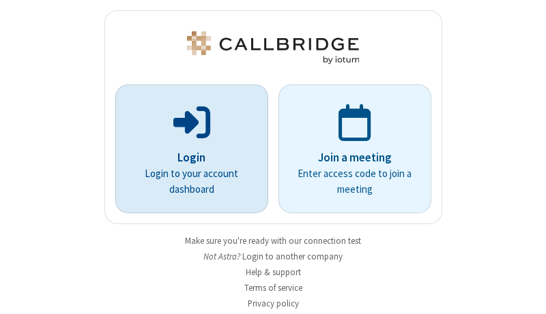
click at [186, 149] on p "Login" at bounding box center [191, 158] width 115 height 18
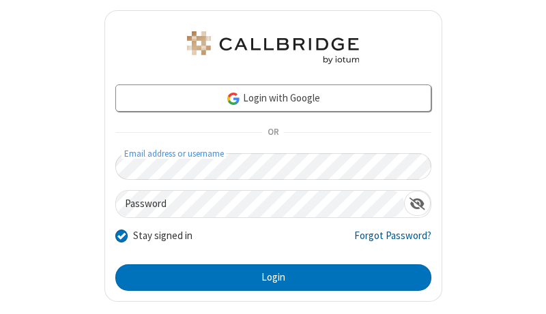
click at [384, 241] on link "Forgot Password?" at bounding box center [392, 241] width 77 height 26
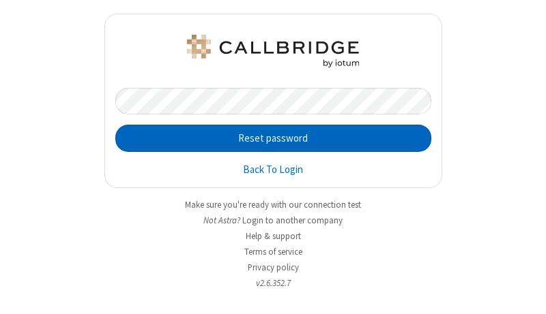
click at [273, 138] on button "Reset password" at bounding box center [273, 138] width 316 height 27
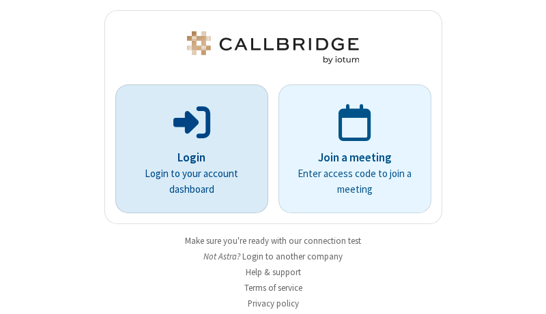
click at [186, 149] on p "Login" at bounding box center [191, 158] width 115 height 18
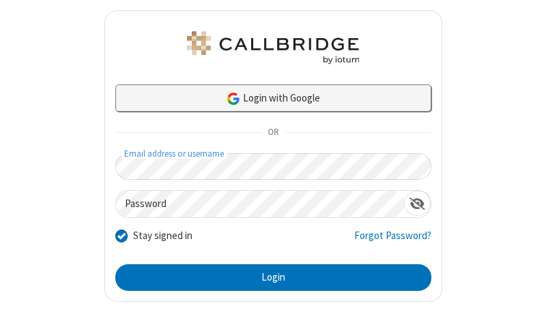
click at [267, 98] on link "Login with Google" at bounding box center [273, 98] width 316 height 27
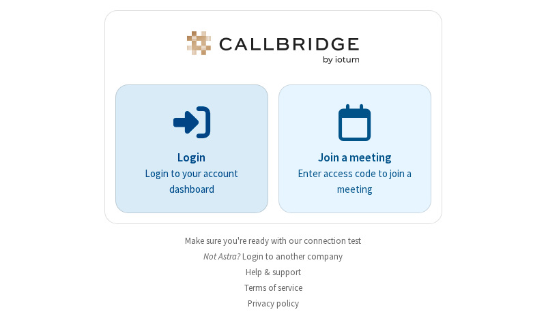
click at [186, 149] on p "Login" at bounding box center [191, 158] width 115 height 18
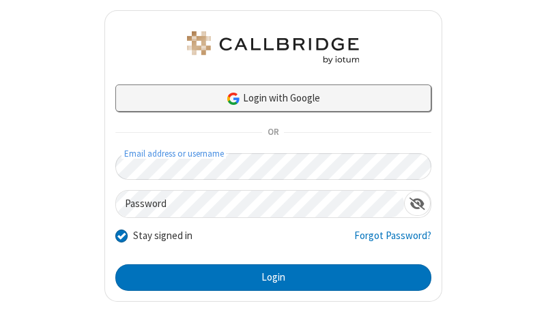
click at [267, 98] on link "Login with Google" at bounding box center [273, 98] width 316 height 27
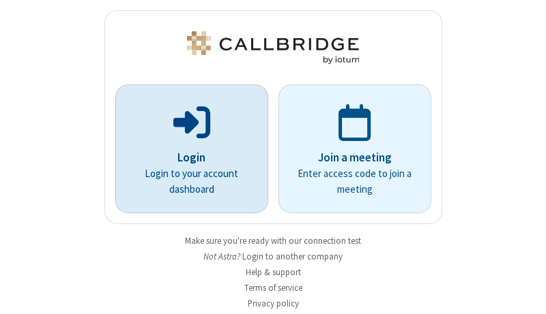
click at [186, 149] on p "Login" at bounding box center [191, 158] width 115 height 18
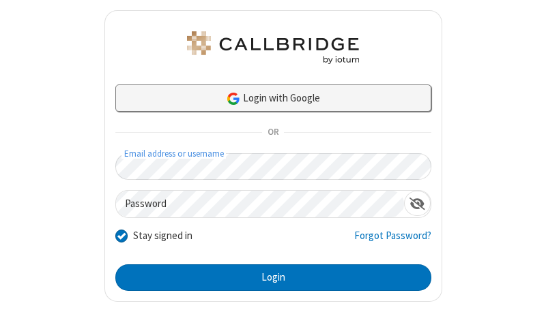
click at [267, 98] on link "Login with Google" at bounding box center [273, 98] width 316 height 27
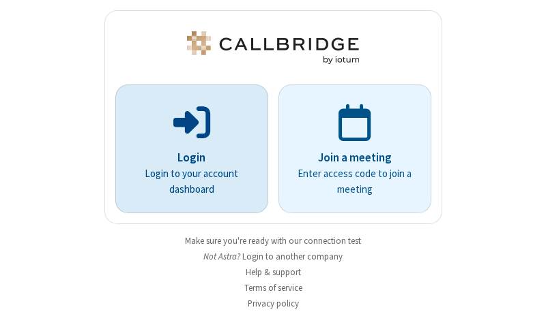
click at [186, 149] on p "Login" at bounding box center [191, 158] width 115 height 18
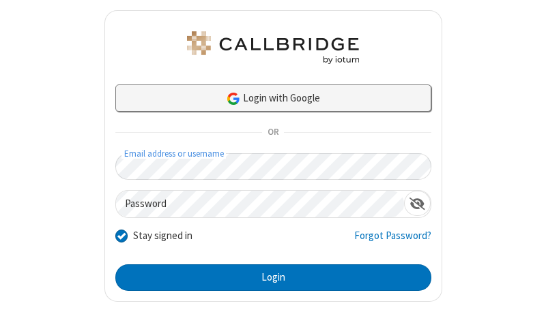
click at [267, 98] on link "Login with Google" at bounding box center [273, 98] width 316 height 27
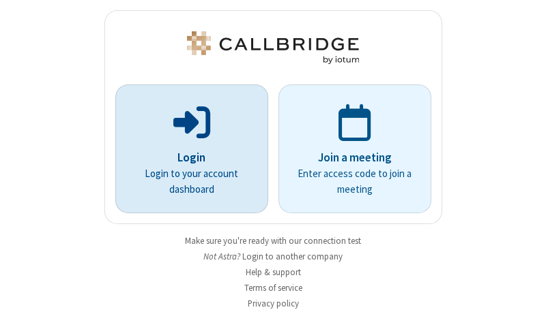
click at [186, 149] on p "Login" at bounding box center [191, 158] width 115 height 18
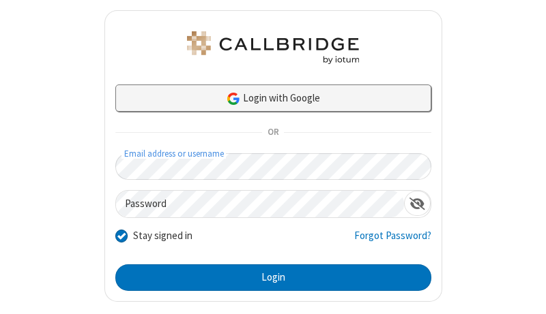
click at [267, 98] on link "Login with Google" at bounding box center [273, 98] width 316 height 27
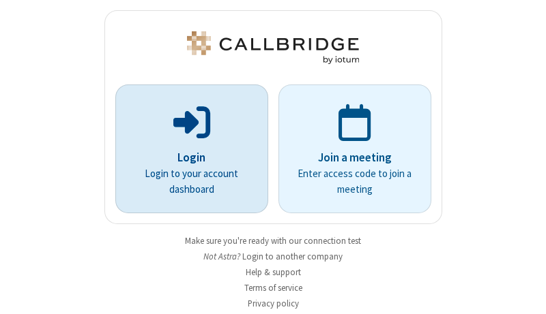
click at [186, 149] on p "Login" at bounding box center [191, 158] width 115 height 18
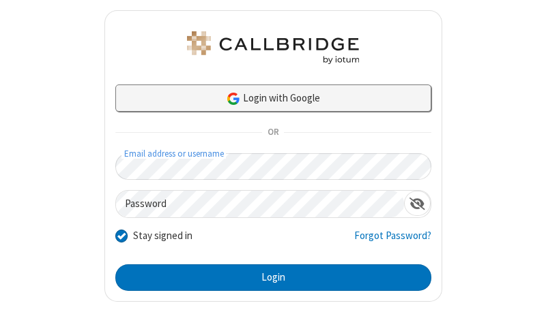
click at [267, 98] on link "Login with Google" at bounding box center [273, 98] width 316 height 27
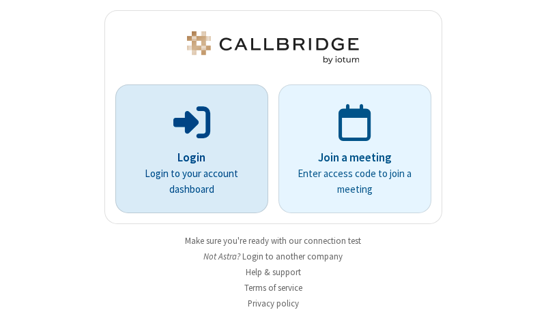
click at [186, 149] on p "Login" at bounding box center [191, 158] width 115 height 18
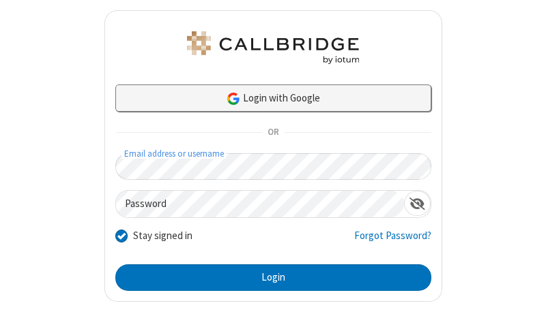
click at [267, 98] on link "Login with Google" at bounding box center [273, 98] width 316 height 27
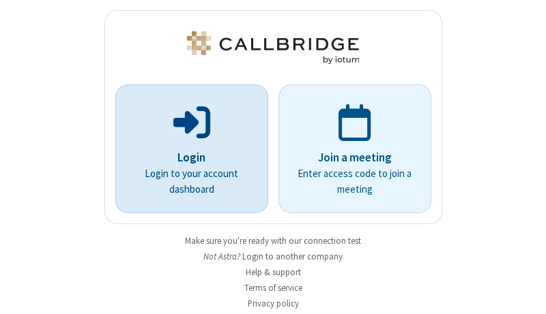
click at [186, 149] on p "Login" at bounding box center [191, 158] width 115 height 18
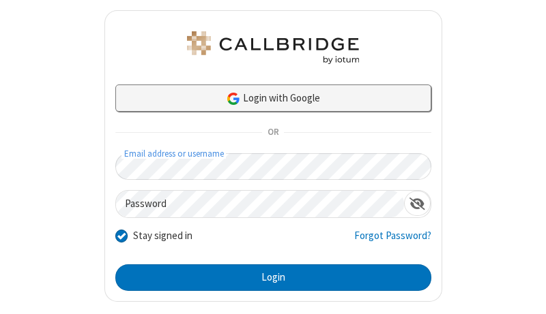
click at [267, 98] on link "Login with Google" at bounding box center [273, 98] width 316 height 27
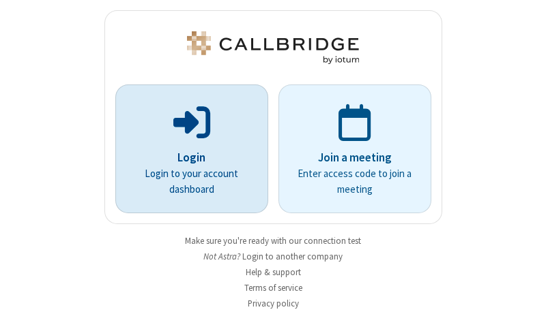
click at [186, 149] on p "Login" at bounding box center [191, 158] width 115 height 18
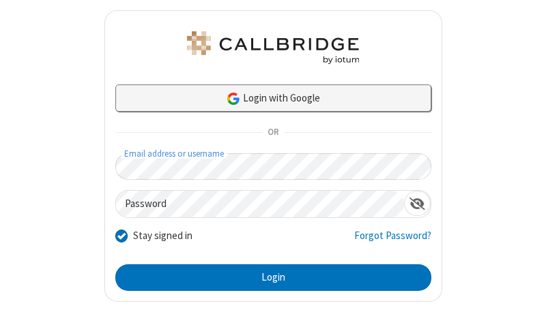
click at [267, 98] on link "Login with Google" at bounding box center [273, 98] width 316 height 27
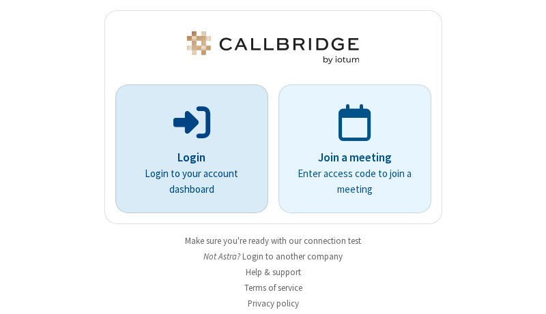
click at [186, 149] on p "Login" at bounding box center [191, 158] width 115 height 18
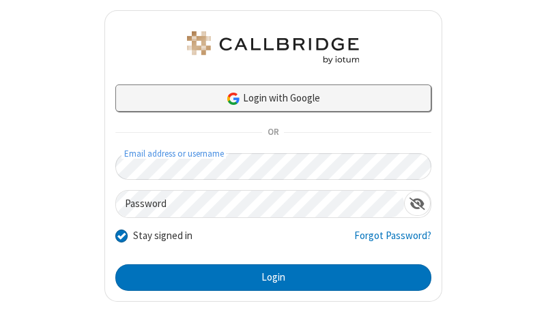
click at [267, 98] on link "Login with Google" at bounding box center [273, 98] width 316 height 27
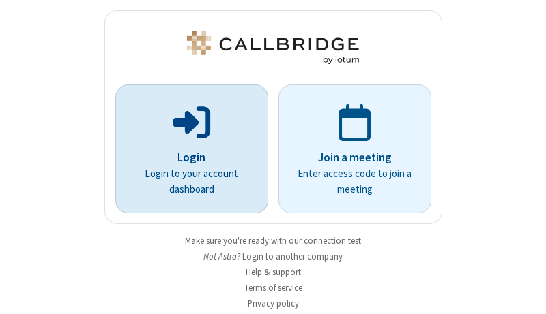
click at [186, 149] on p "Login" at bounding box center [191, 158] width 115 height 18
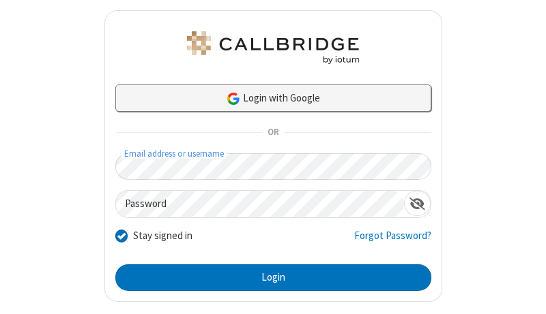
click at [267, 98] on link "Login with Google" at bounding box center [273, 98] width 316 height 27
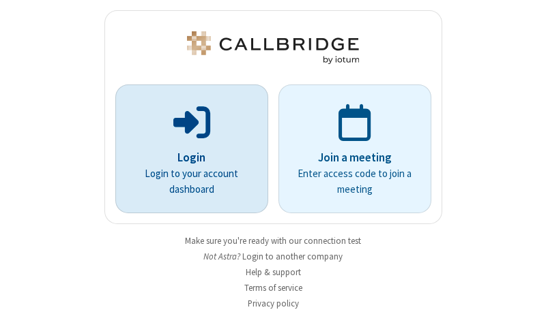
click at [186, 149] on p "Login" at bounding box center [191, 158] width 115 height 18
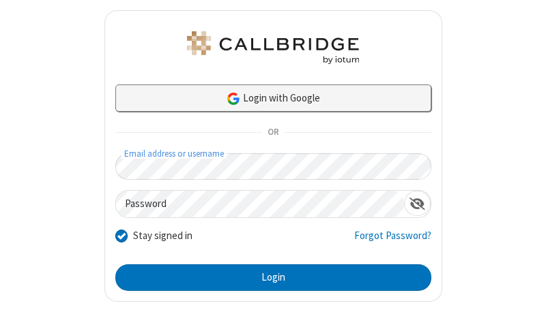
click at [267, 98] on link "Login with Google" at bounding box center [273, 98] width 316 height 27
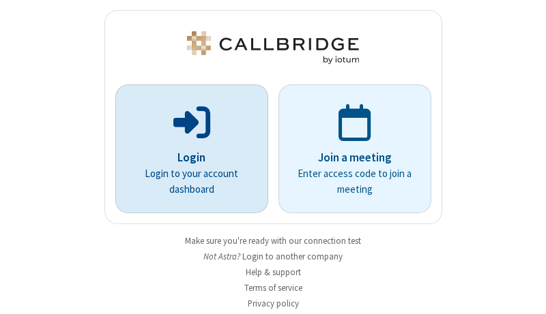
click at [186, 149] on p "Login" at bounding box center [191, 158] width 115 height 18
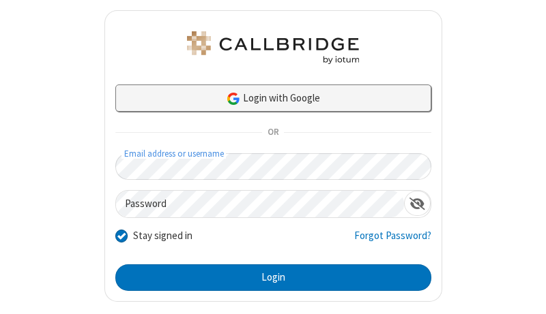
click at [267, 98] on link "Login with Google" at bounding box center [273, 98] width 316 height 27
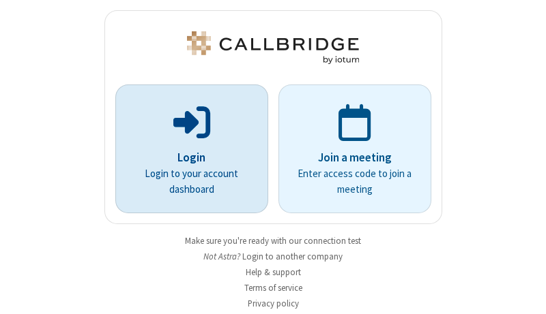
click at [186, 149] on p "Login" at bounding box center [191, 158] width 115 height 18
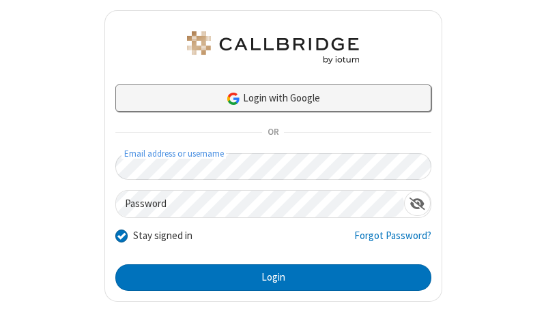
click at [267, 98] on link "Login with Google" at bounding box center [273, 98] width 316 height 27
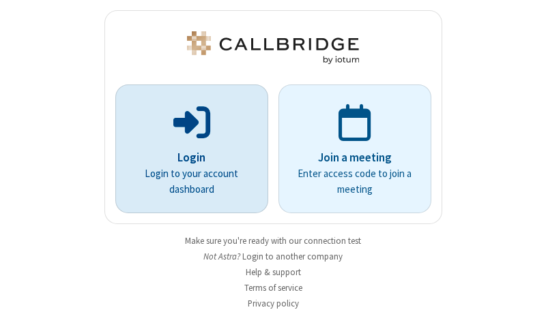
click at [186, 149] on p "Login" at bounding box center [191, 158] width 115 height 18
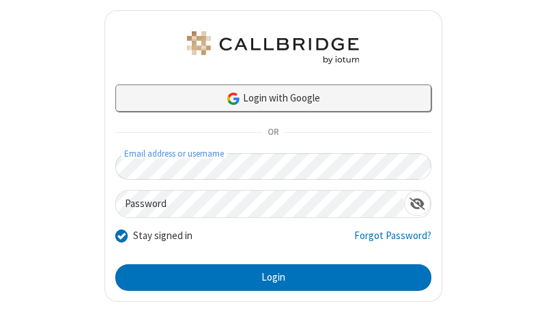
click at [267, 98] on link "Login with Google" at bounding box center [273, 98] width 316 height 27
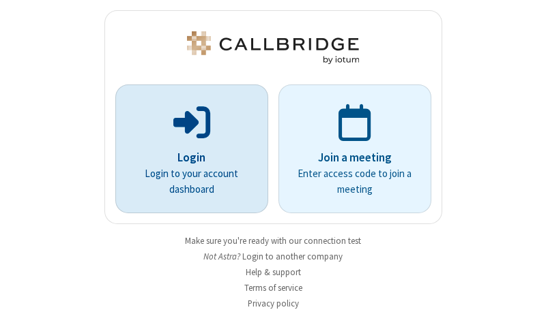
click at [186, 149] on p "Login" at bounding box center [191, 158] width 115 height 18
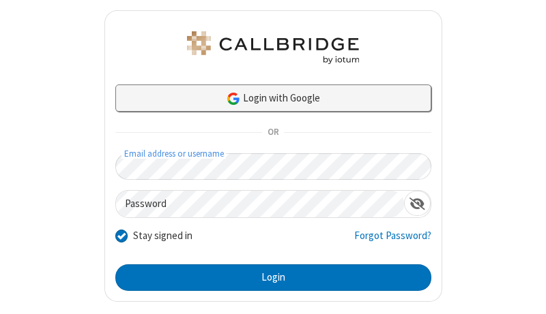
click at [267, 98] on link "Login with Google" at bounding box center [273, 98] width 316 height 27
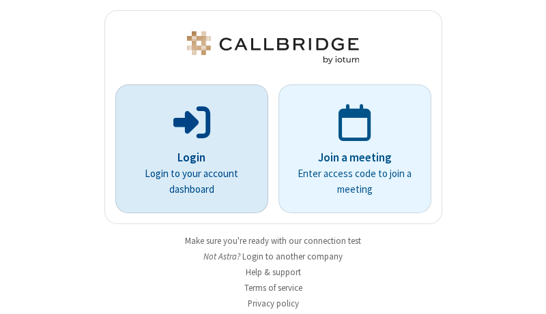
click at [186, 149] on p "Login" at bounding box center [191, 158] width 115 height 18
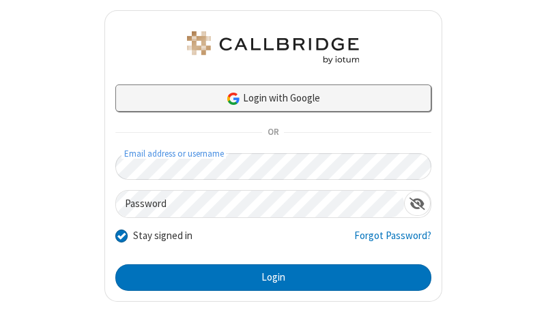
click at [267, 98] on link "Login with Google" at bounding box center [273, 98] width 316 height 27
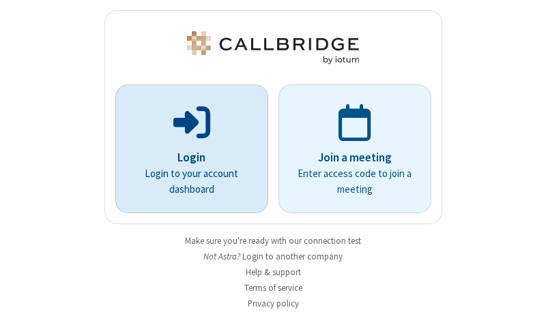
click at [186, 149] on p "Login" at bounding box center [191, 158] width 115 height 18
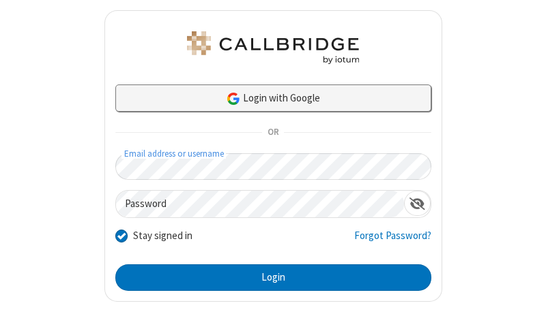
click at [267, 98] on link "Login with Google" at bounding box center [273, 98] width 316 height 27
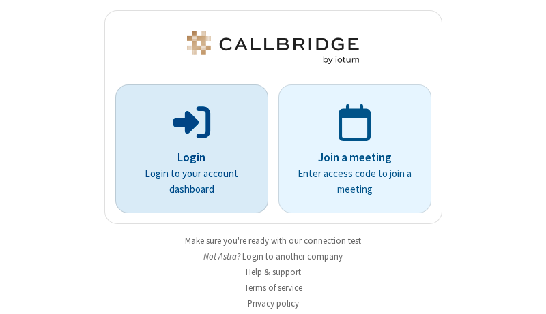
click at [186, 149] on p "Login" at bounding box center [191, 158] width 115 height 18
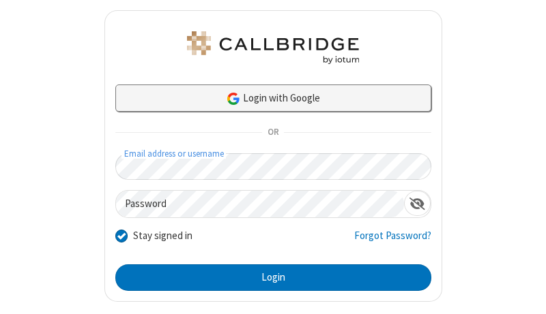
click at [267, 98] on link "Login with Google" at bounding box center [273, 98] width 316 height 27
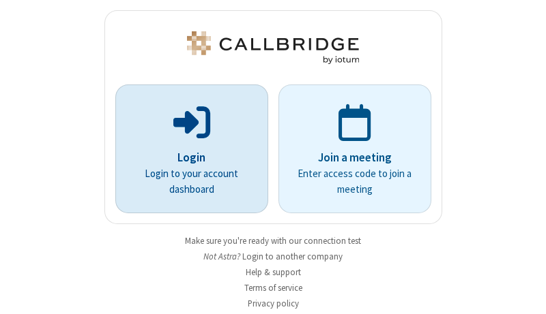
click at [186, 149] on p "Login" at bounding box center [191, 158] width 115 height 18
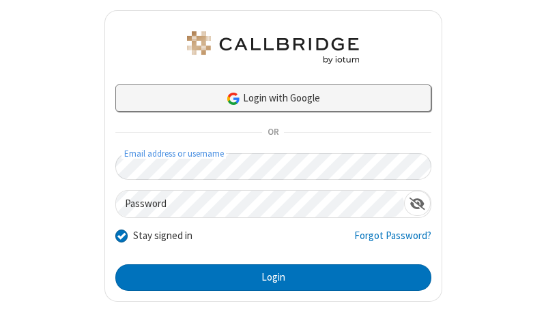
click at [267, 98] on link "Login with Google" at bounding box center [273, 98] width 316 height 27
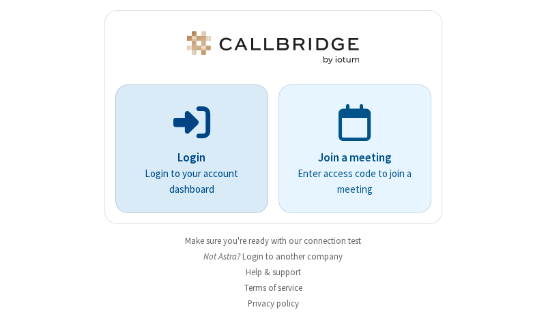
click at [186, 149] on p "Login" at bounding box center [191, 158] width 115 height 18
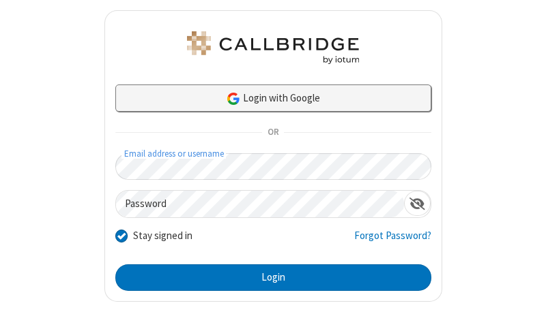
click at [267, 98] on link "Login with Google" at bounding box center [273, 98] width 316 height 27
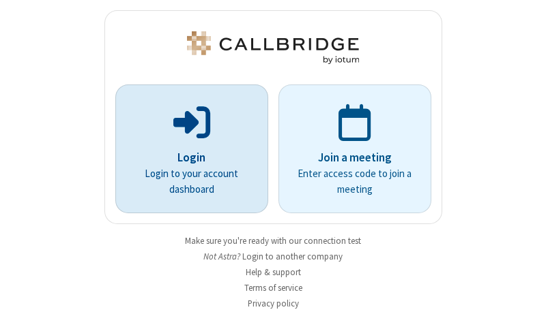
click at [186, 149] on p "Login" at bounding box center [191, 158] width 115 height 18
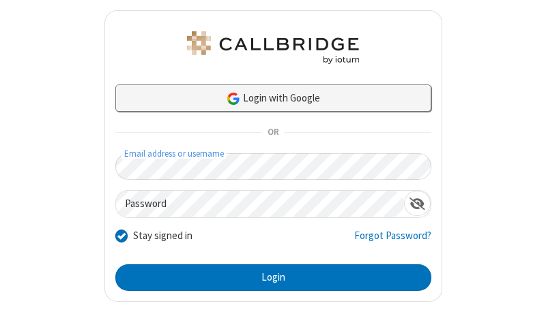
click at [267, 98] on link "Login with Google" at bounding box center [273, 98] width 316 height 27
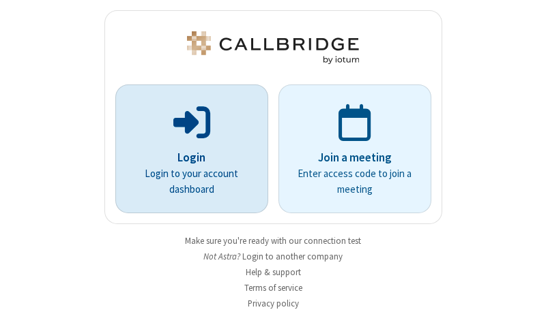
click at [186, 149] on p "Login" at bounding box center [191, 158] width 115 height 18
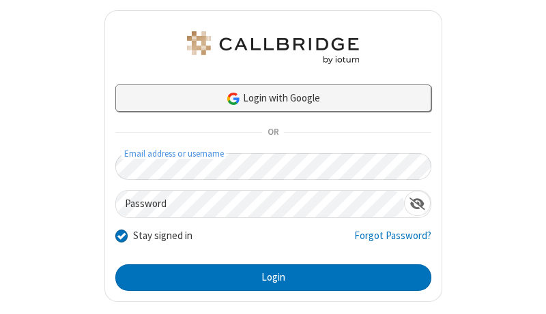
click at [267, 98] on link "Login with Google" at bounding box center [273, 98] width 316 height 27
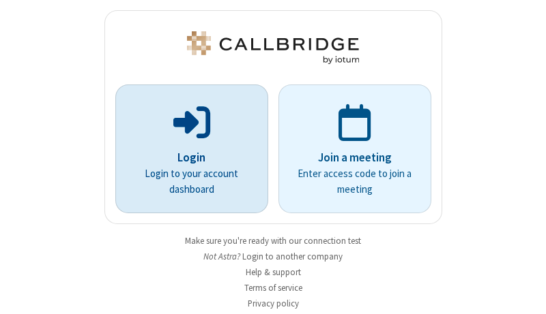
click at [186, 149] on p "Login" at bounding box center [191, 158] width 115 height 18
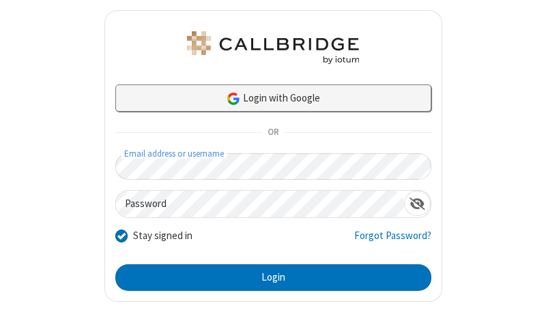
click at [267, 98] on link "Login with Google" at bounding box center [273, 98] width 316 height 27
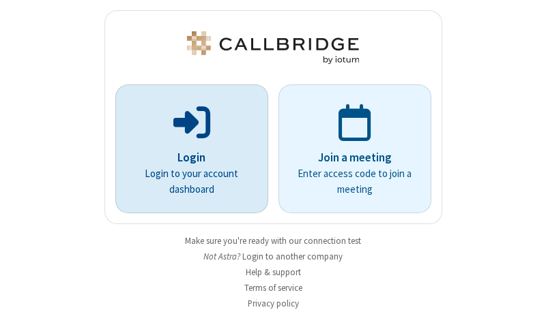
click at [186, 149] on p "Login" at bounding box center [191, 158] width 115 height 18
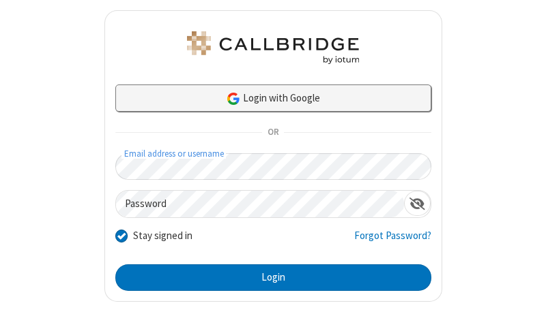
click at [267, 98] on link "Login with Google" at bounding box center [273, 98] width 316 height 27
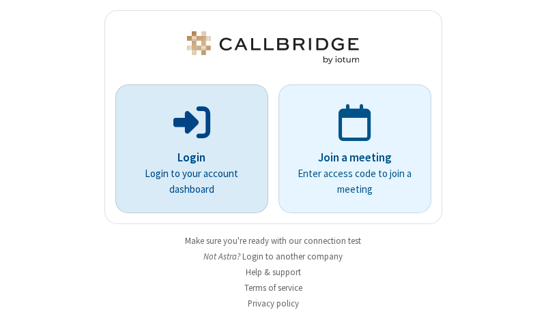
click at [186, 149] on p "Login" at bounding box center [191, 158] width 115 height 18
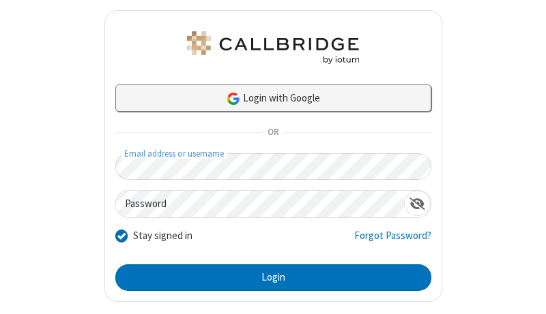
click at [267, 98] on link "Login with Google" at bounding box center [273, 98] width 316 height 27
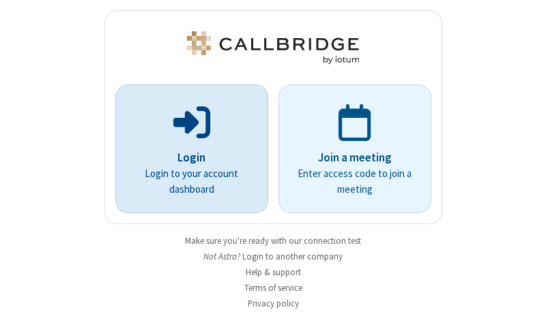
click at [186, 149] on p "Login" at bounding box center [191, 158] width 115 height 18
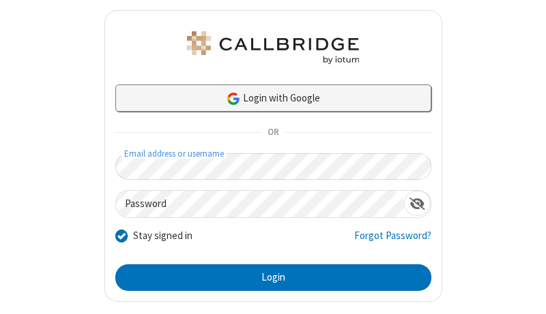
click at [267, 98] on link "Login with Google" at bounding box center [273, 98] width 316 height 27
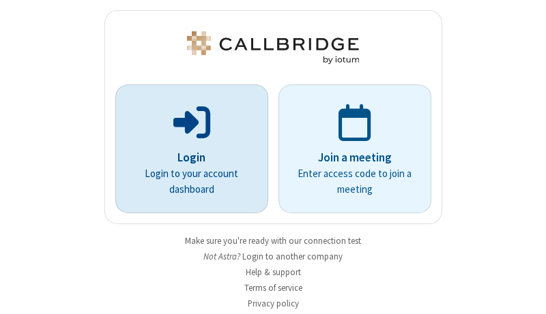
click at [186, 149] on p "Login" at bounding box center [191, 158] width 115 height 18
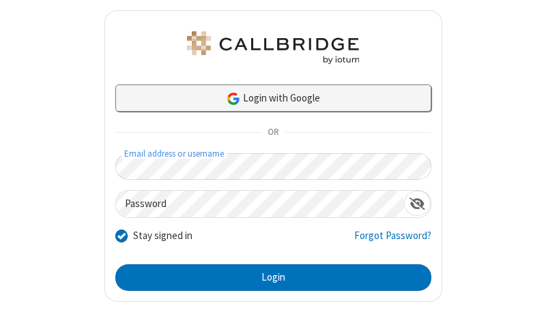
click at [267, 98] on link "Login with Google" at bounding box center [273, 98] width 316 height 27
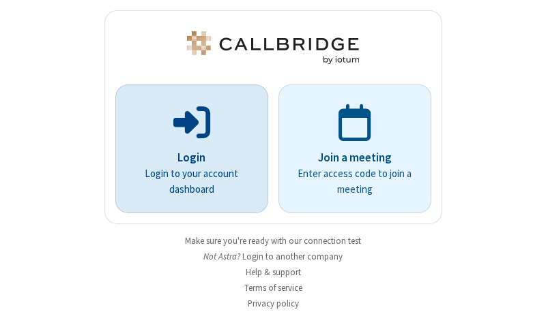
click at [186, 149] on p "Login" at bounding box center [191, 158] width 115 height 18
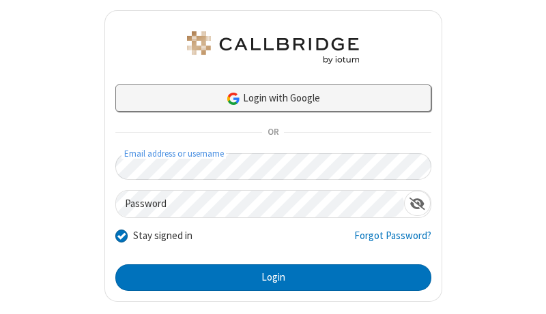
click at [267, 98] on link "Login with Google" at bounding box center [273, 98] width 316 height 27
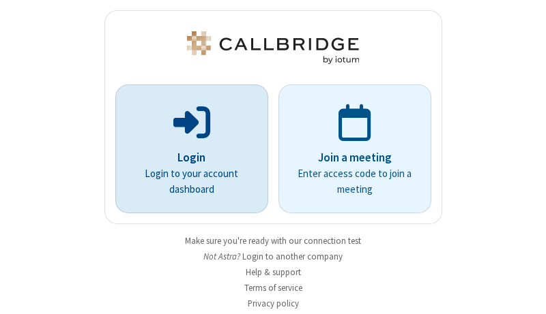
click at [186, 149] on p "Login" at bounding box center [191, 158] width 115 height 18
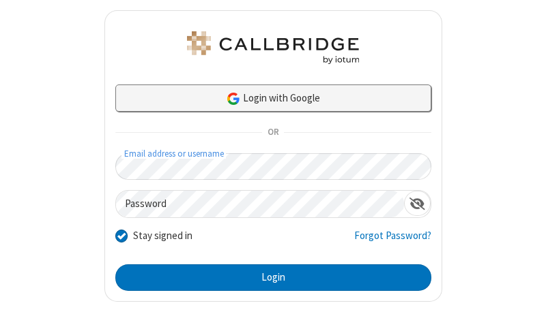
click at [267, 98] on link "Login with Google" at bounding box center [273, 98] width 316 height 27
